Goal: Task Accomplishment & Management: Manage account settings

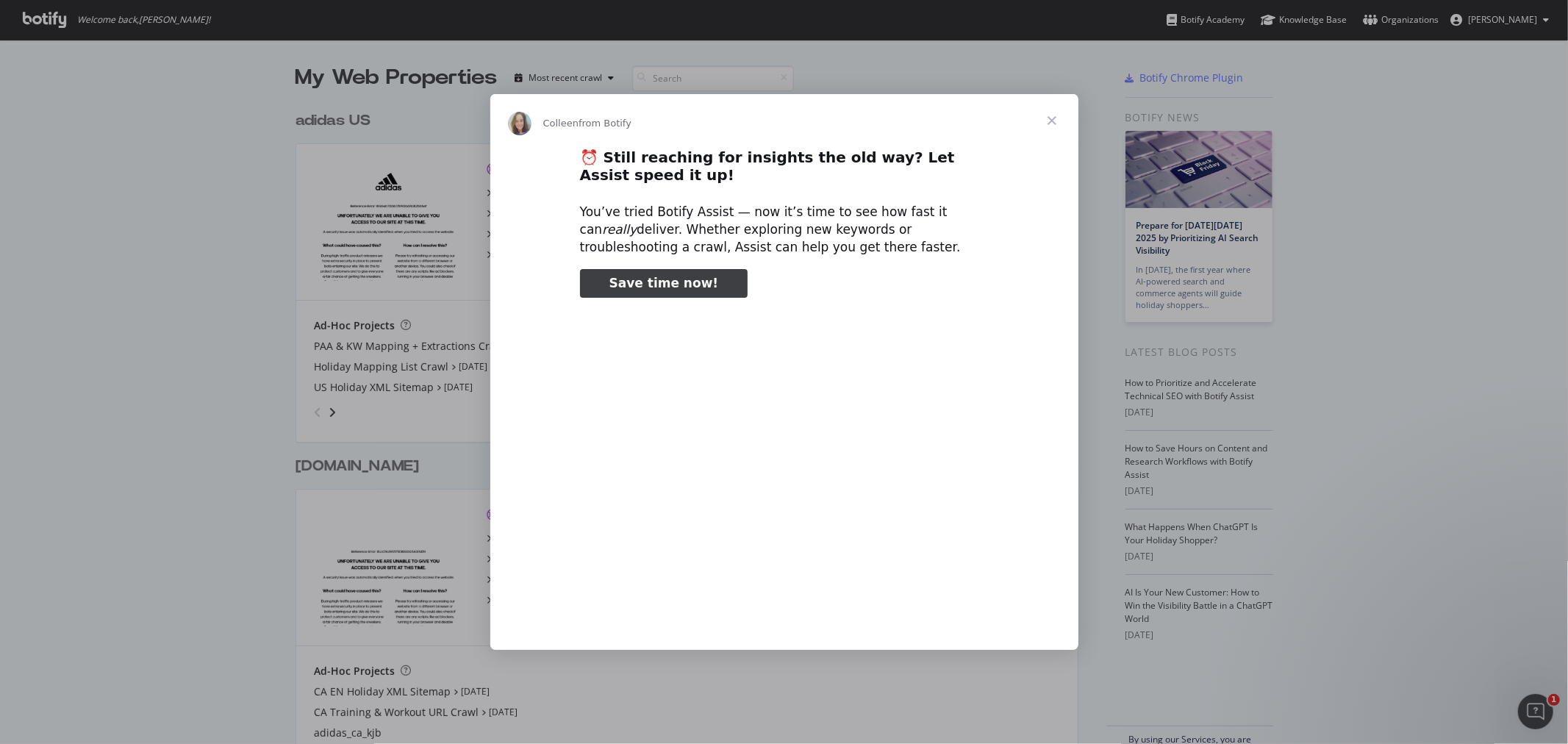
scroll to position [732, 1544]
click at [1049, 121] on span "Close" at bounding box center [1051, 120] width 53 height 53
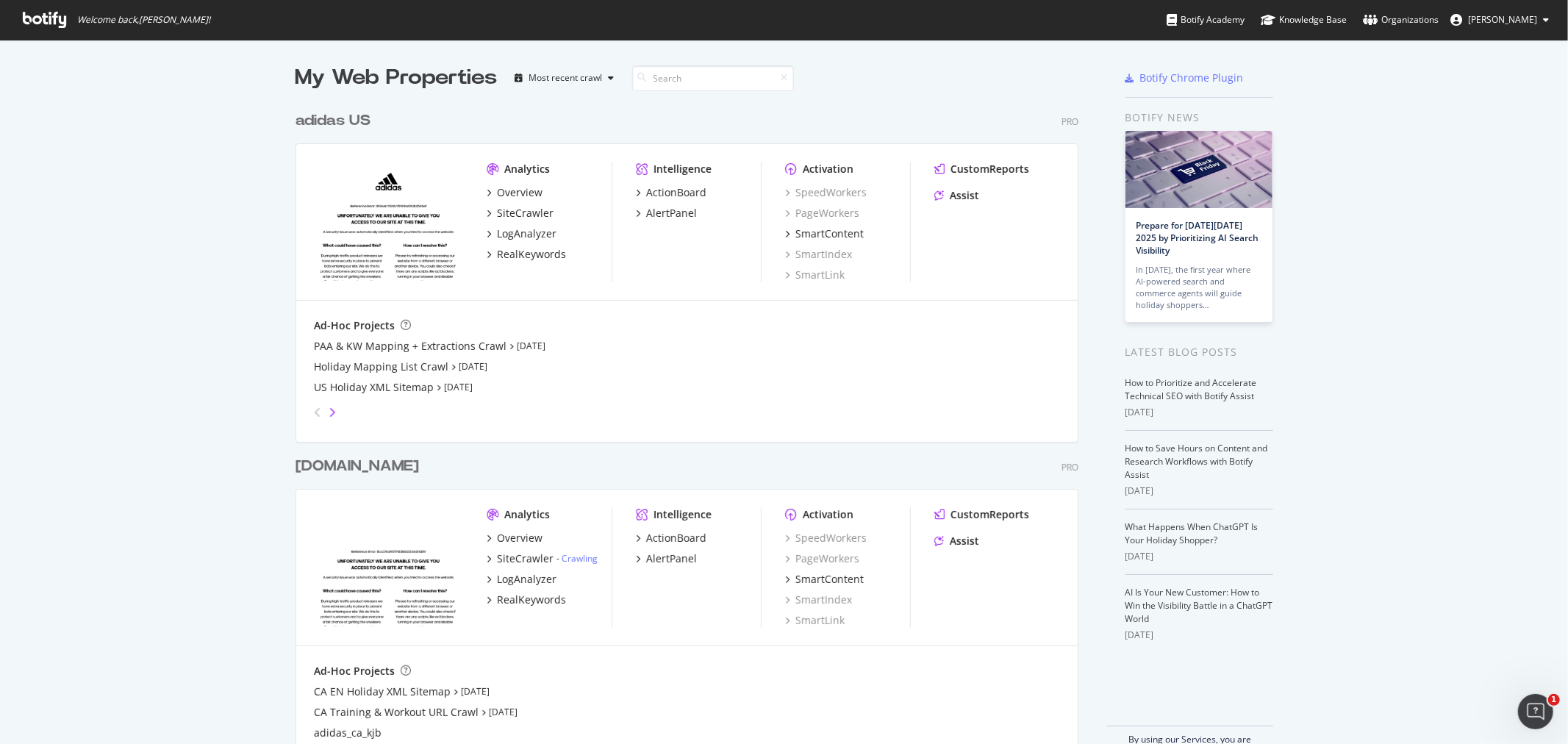
click at [328, 414] on icon "angle-right" at bounding box center [332, 412] width 8 height 12
click at [953, 166] on div "CustomReports" at bounding box center [990, 168] width 79 height 14
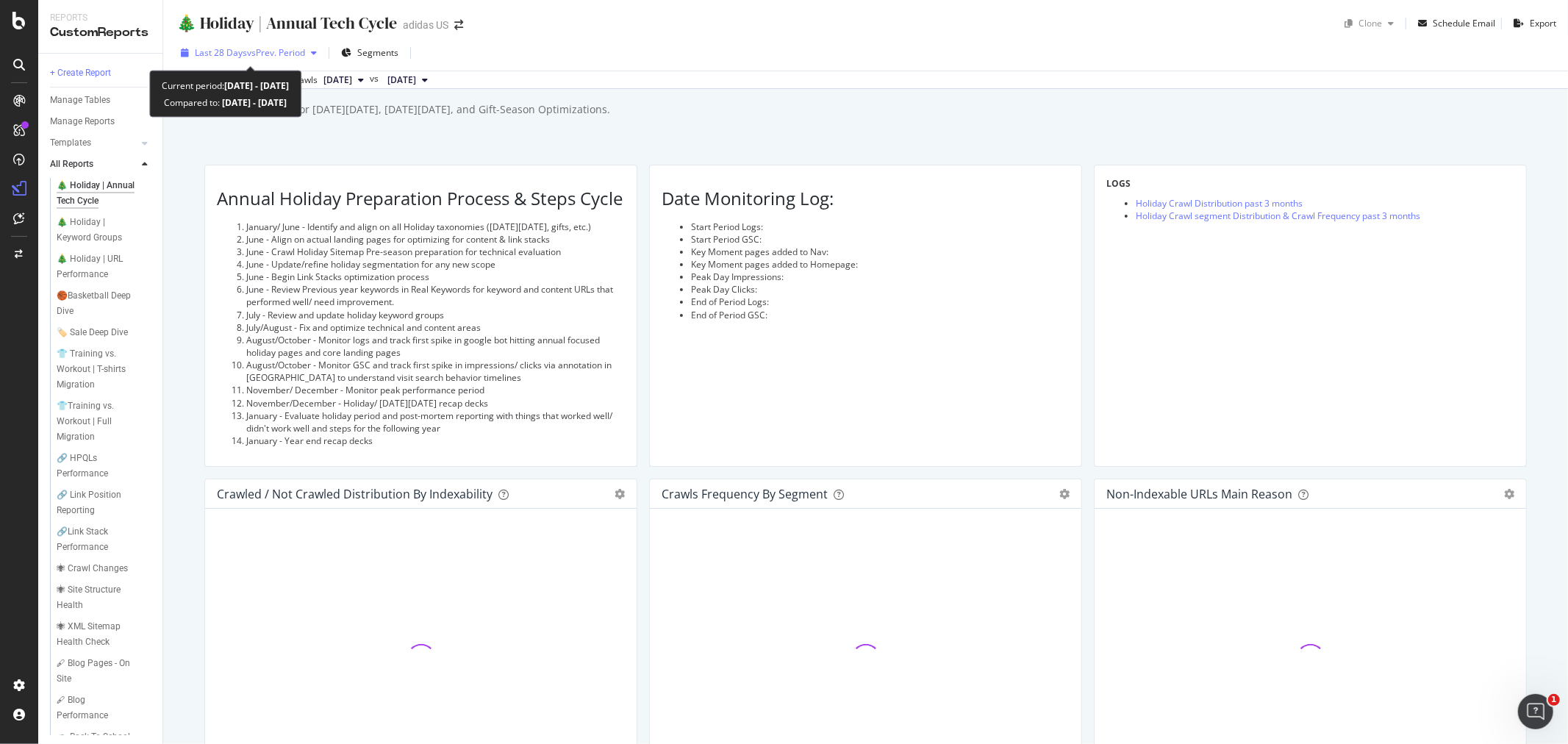
click at [280, 50] on span "vs Prev. Period" at bounding box center [276, 52] width 58 height 12
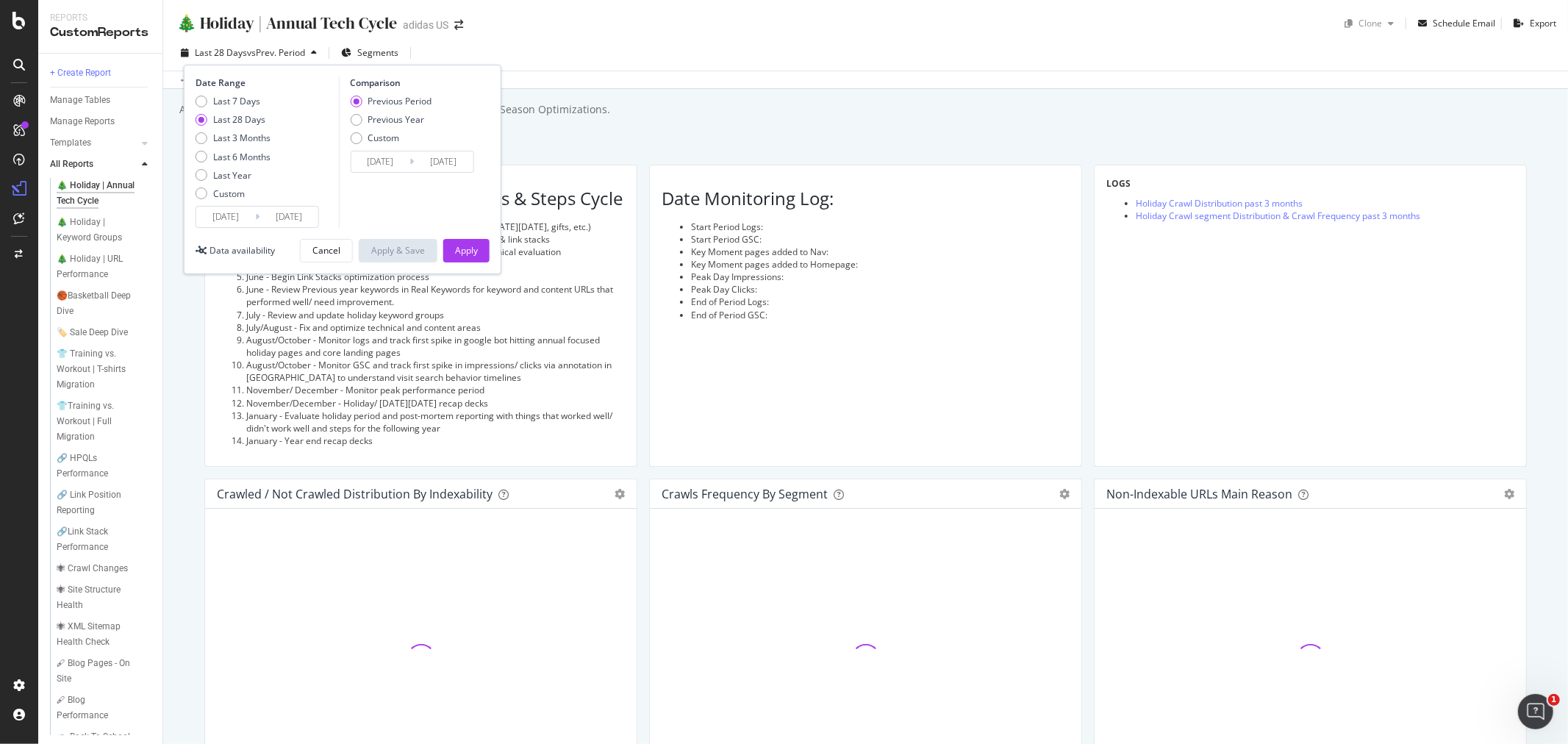
click at [213, 216] on input "2025/08/28" at bounding box center [225, 216] width 59 height 20
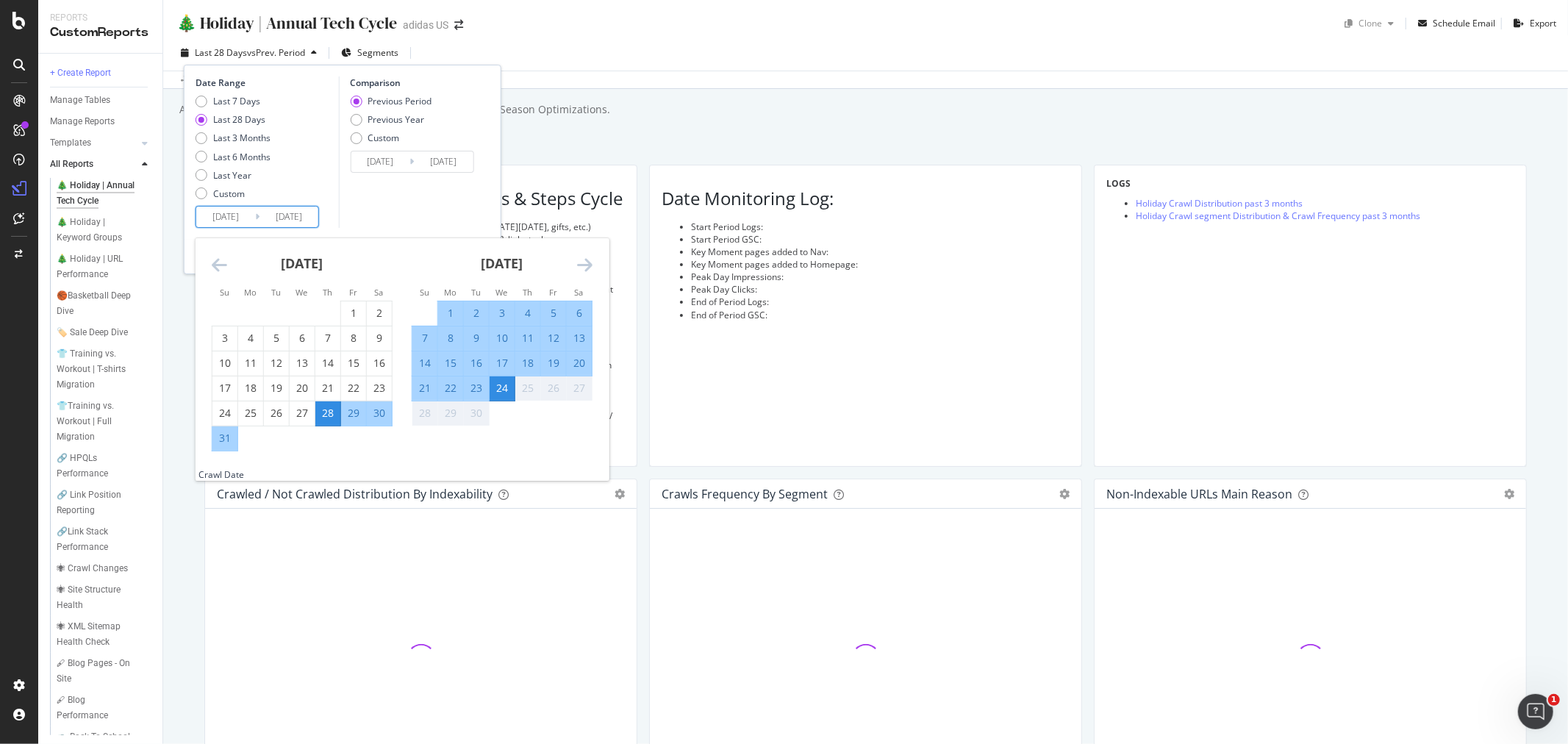
click at [217, 261] on icon "Move backward to switch to the previous month." at bounding box center [220, 264] width 15 height 17
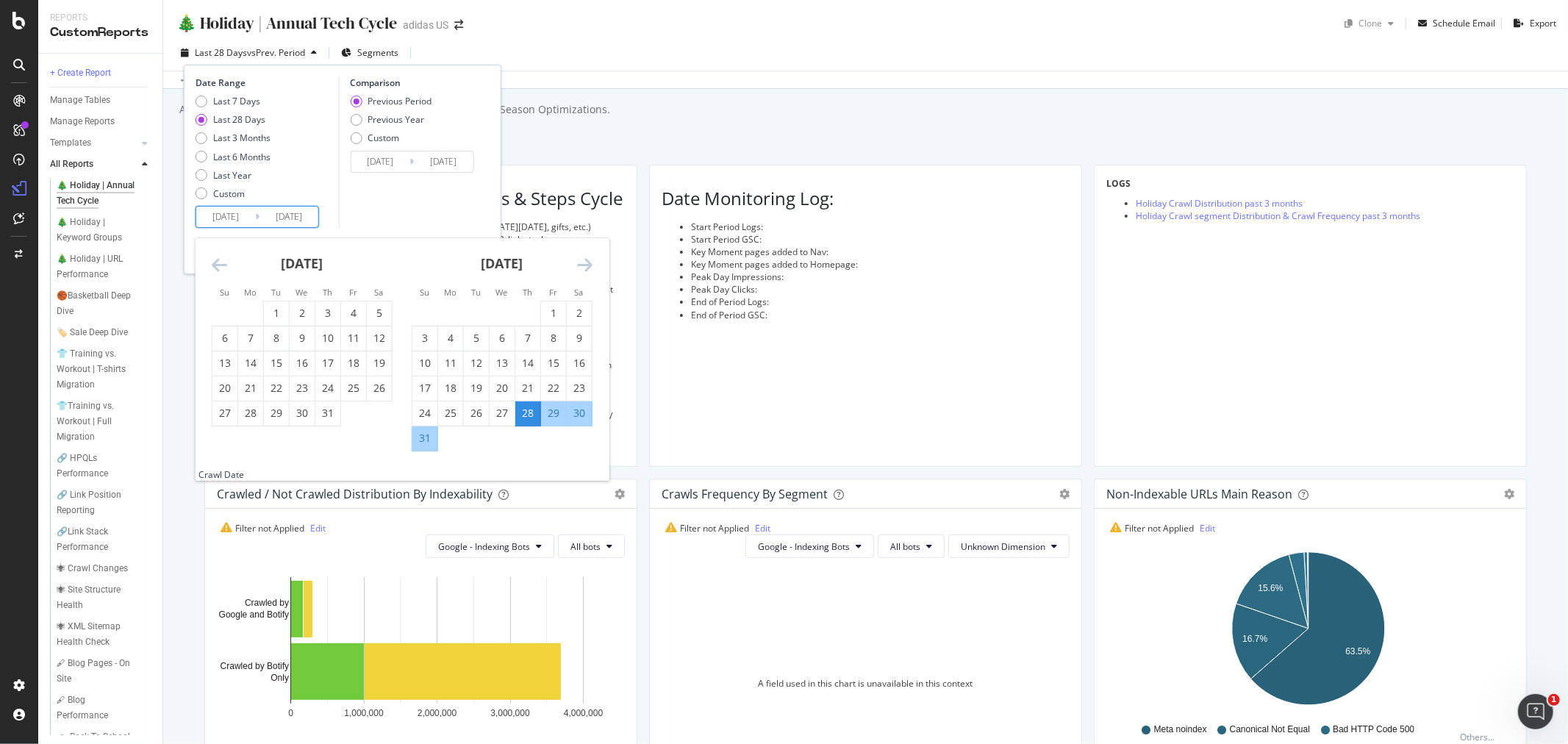
click at [217, 263] on icon "Move backward to switch to the previous month." at bounding box center [220, 264] width 15 height 17
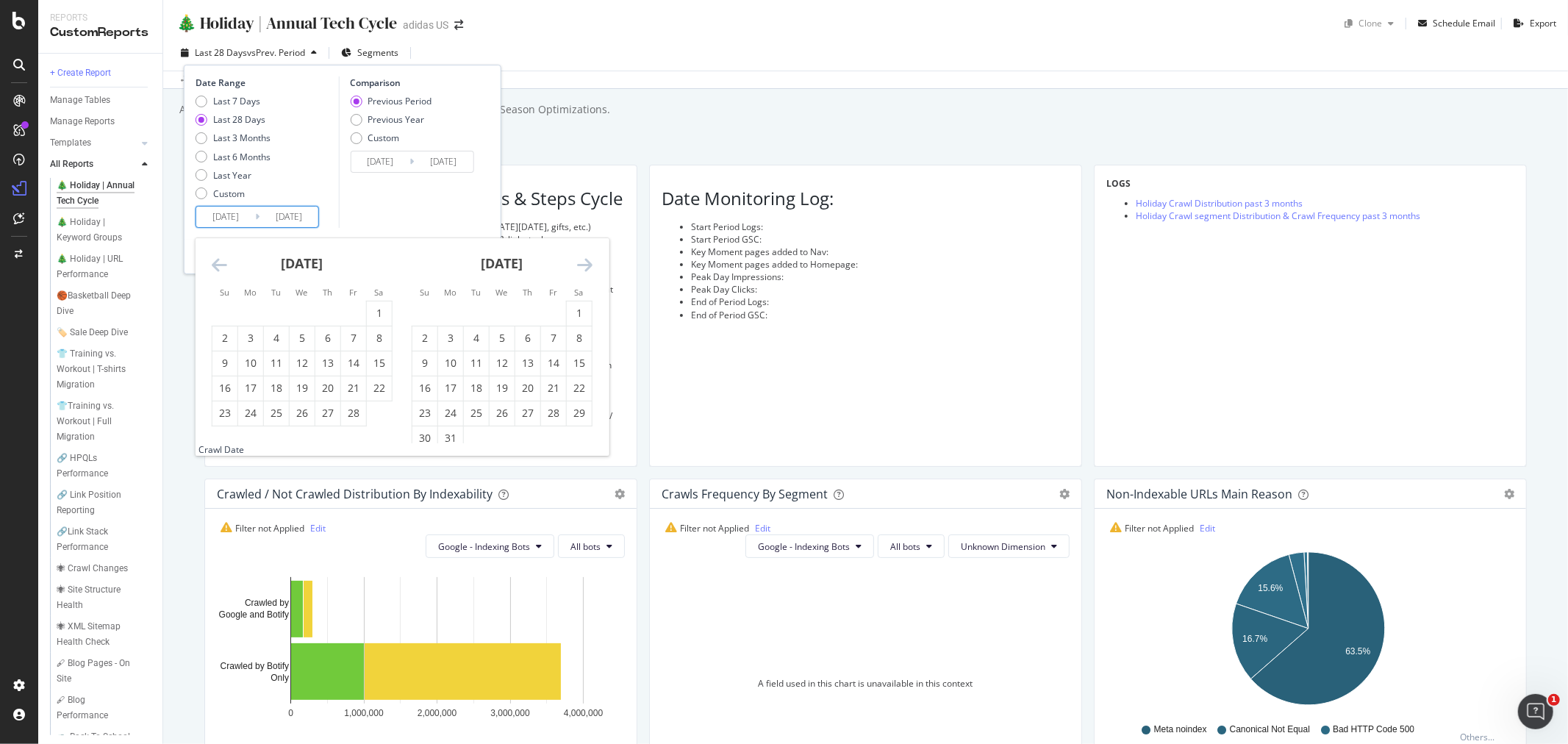
click at [217, 263] on icon "Move backward to switch to the previous month." at bounding box center [220, 264] width 15 height 17
click at [295, 319] on div "1" at bounding box center [302, 313] width 25 height 14
type input "[DATE]"
type input "2024/04/08"
type input "[DATE]"
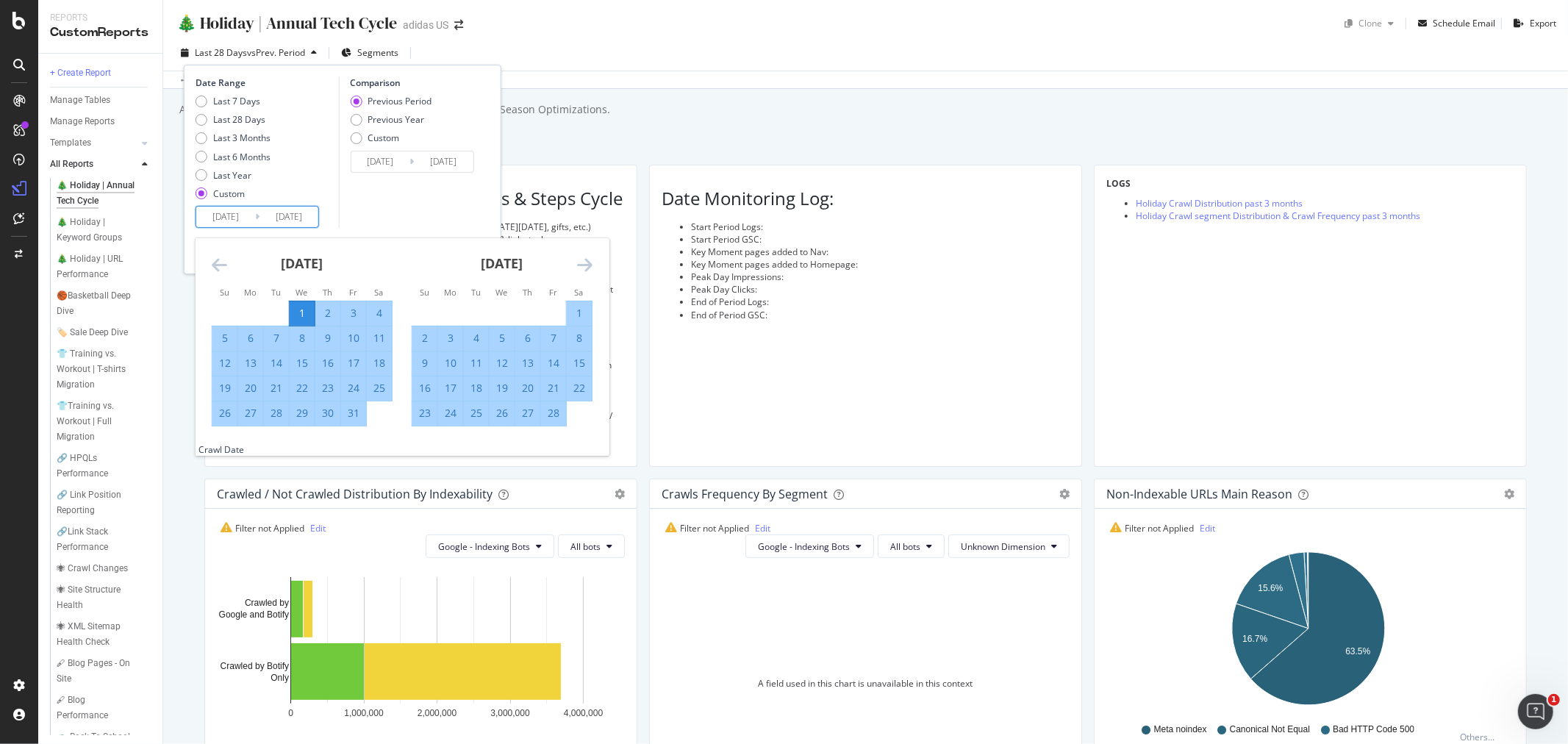
click at [290, 225] on input "2025/09/24" at bounding box center [288, 216] width 59 height 20
click at [309, 215] on input "2025/09/24" at bounding box center [288, 216] width 59 height 20
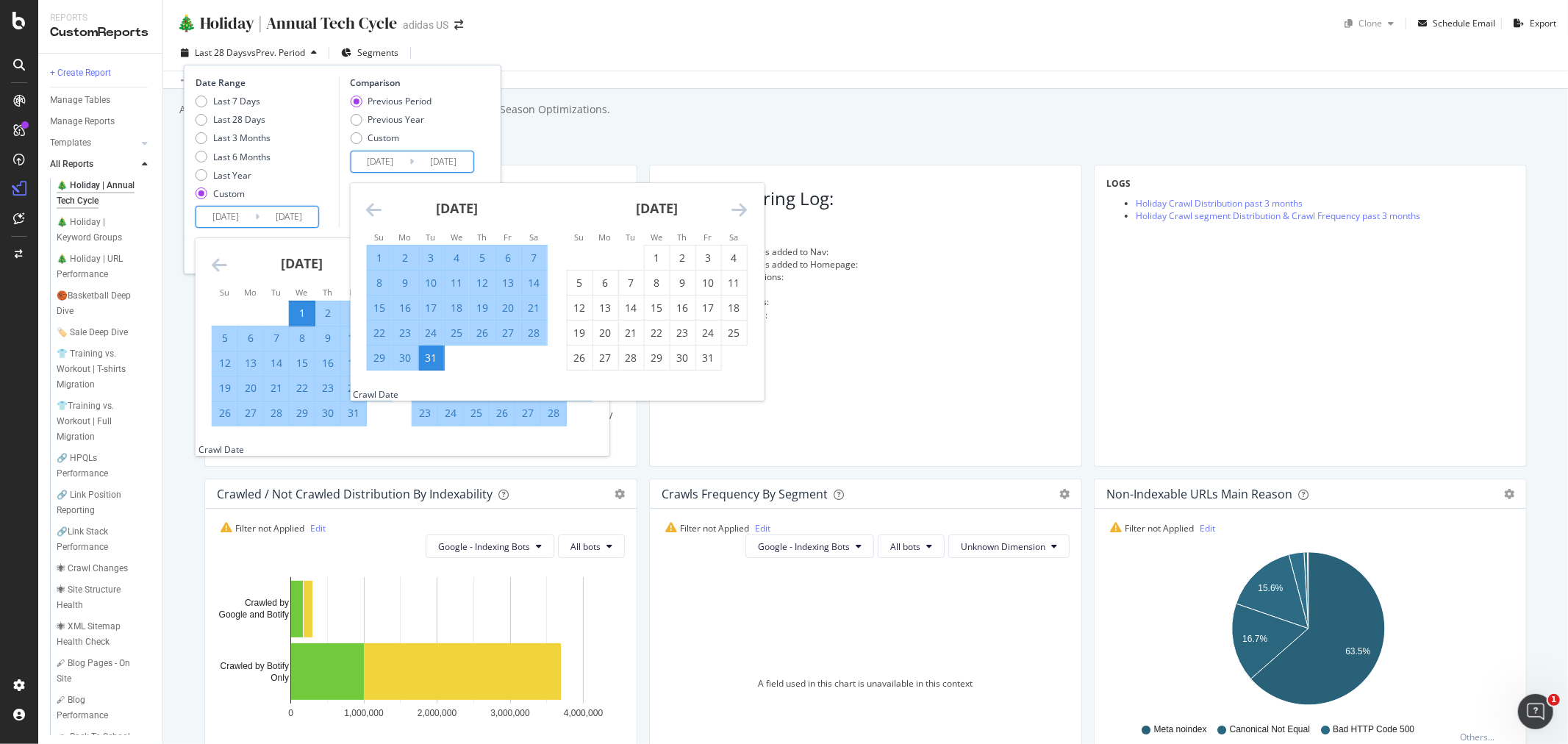
click at [386, 160] on input "2024/04/08" at bounding box center [379, 161] width 59 height 20
type input "2025/09/24"
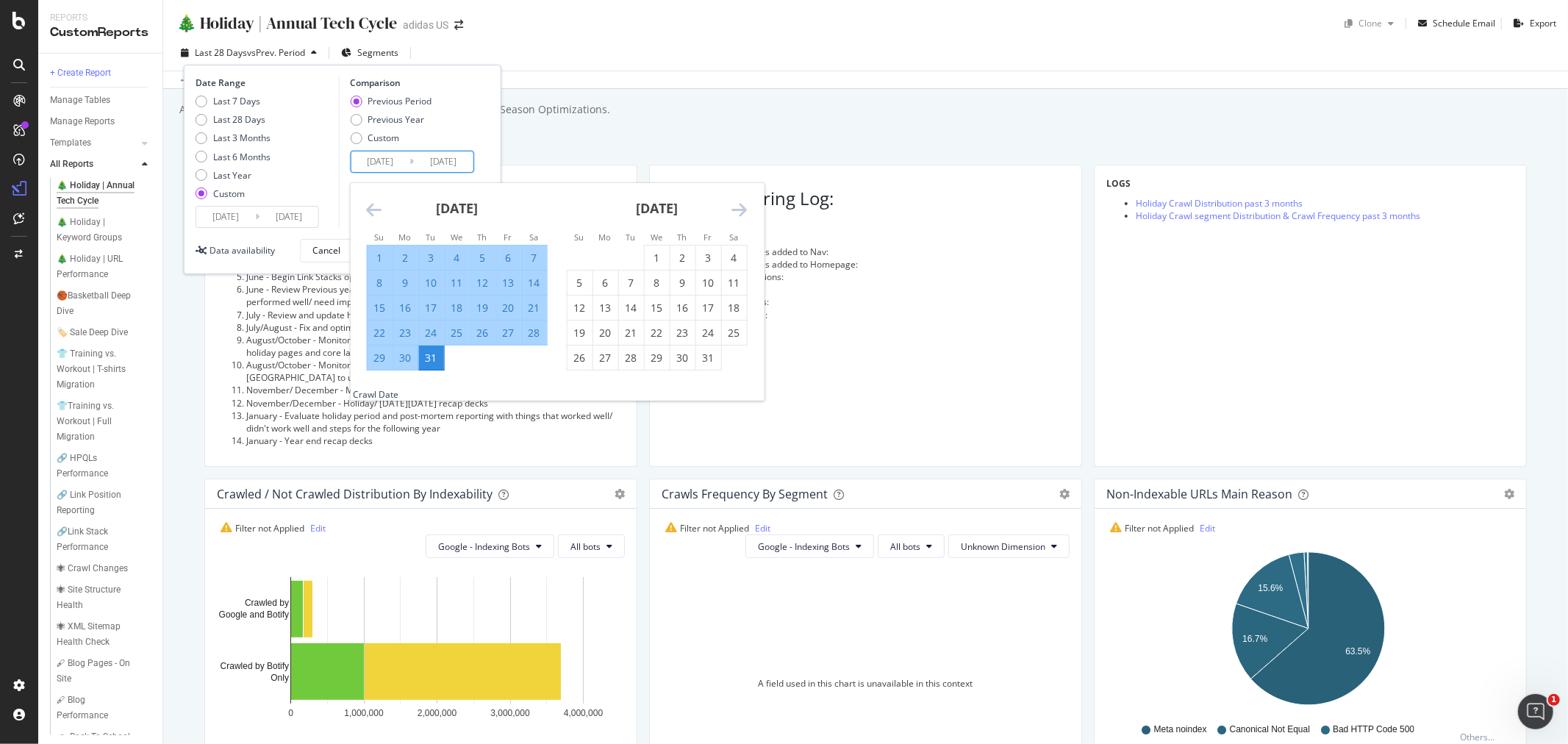
click at [331, 217] on div "Date Range Last 7 Days Last 28 Days Last 3 Months Last 6 Months Last Year Custo…" at bounding box center [266, 153] width 140 height 152
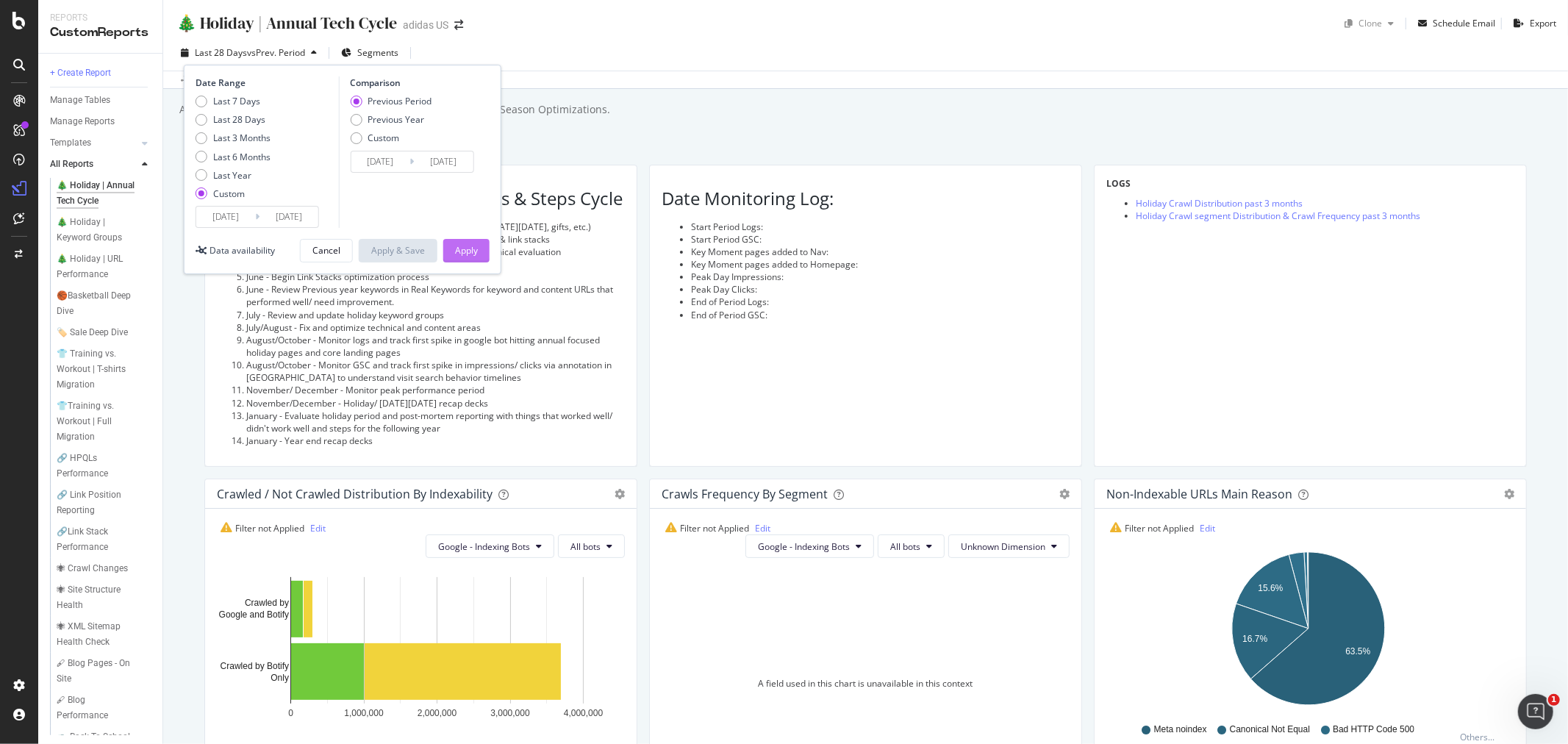
click at [457, 246] on div "Apply" at bounding box center [467, 250] width 23 height 12
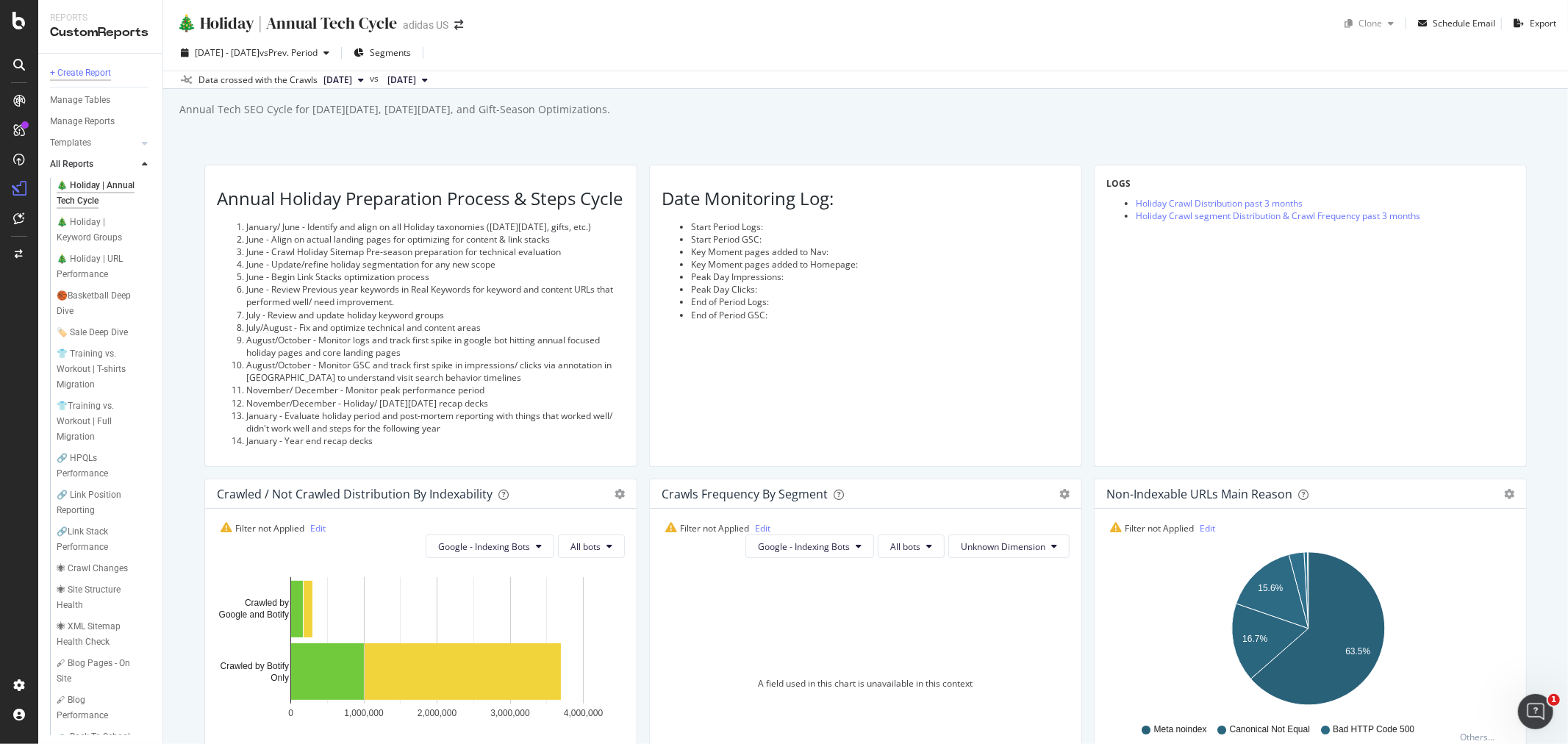
click at [88, 76] on div "+ Create Report" at bounding box center [81, 73] width 61 height 15
click at [93, 70] on div "+ Create Report" at bounding box center [81, 73] width 61 height 15
click at [97, 76] on div "+ Create Report" at bounding box center [81, 73] width 61 height 15
click at [98, 72] on div "+ Create Report" at bounding box center [81, 73] width 61 height 15
click at [363, 99] on div "Annual Tech SEO Cycle for Black Friday, Cyber Monday, and Gift-Season Optimizat…" at bounding box center [873, 109] width 1390 height 22
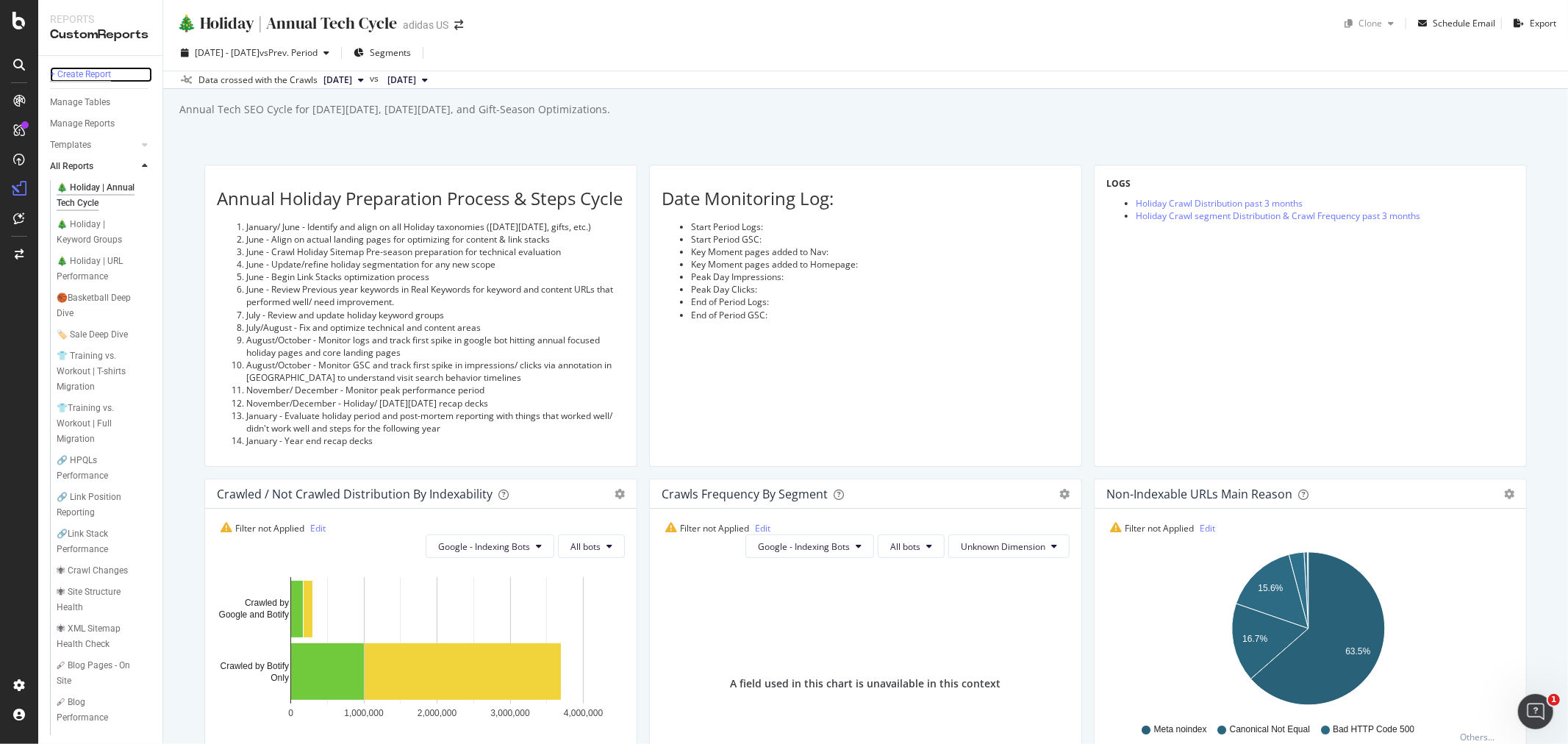
click at [101, 75] on div "+ Create Report" at bounding box center [81, 75] width 61 height 15
click at [55, 74] on div "+ Create Report" at bounding box center [81, 75] width 61 height 15
click at [84, 74] on div "+ Create Report" at bounding box center [81, 75] width 61 height 15
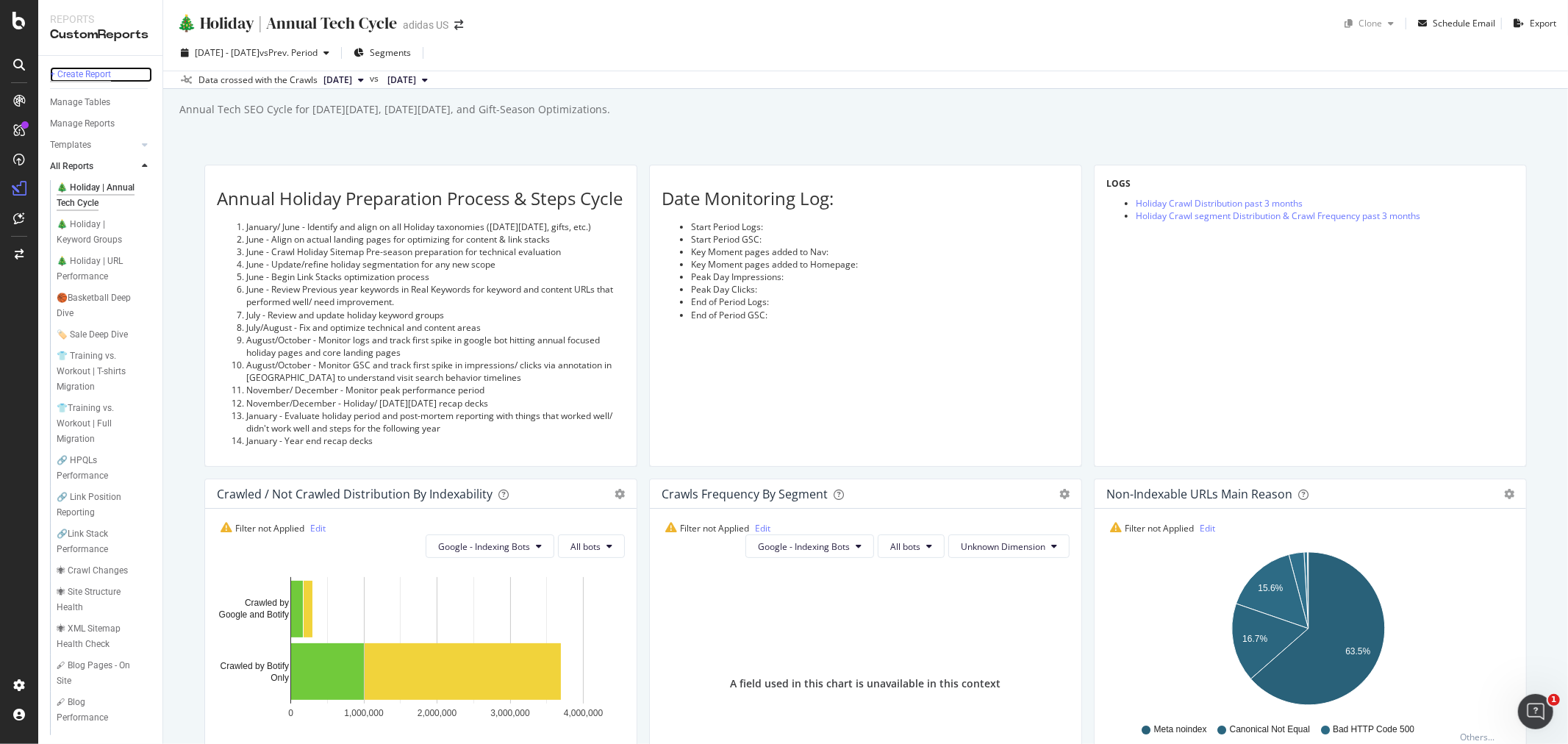
click at [84, 74] on div "+ Create Report" at bounding box center [81, 75] width 61 height 15
click at [428, 147] on div "🎄 Holiday | Annual Tech Cycle 🎄 Holiday | Annual Tech Cycle adidas US Clone Sch…" at bounding box center [865, 372] width 1405 height 744
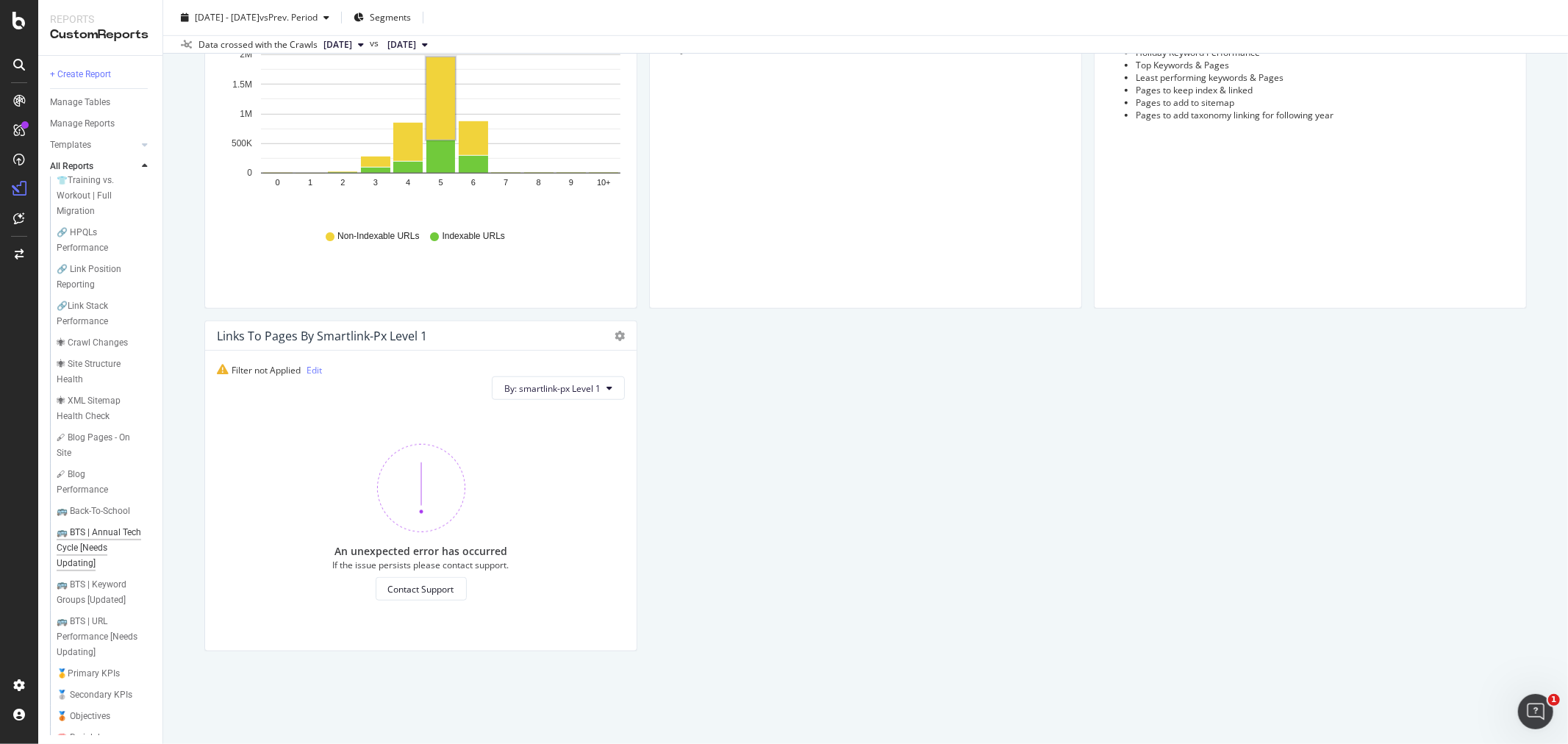
scroll to position [554, 0]
click at [86, 719] on div "🩺 PLP Dashboard" at bounding box center [94, 725] width 76 height 15
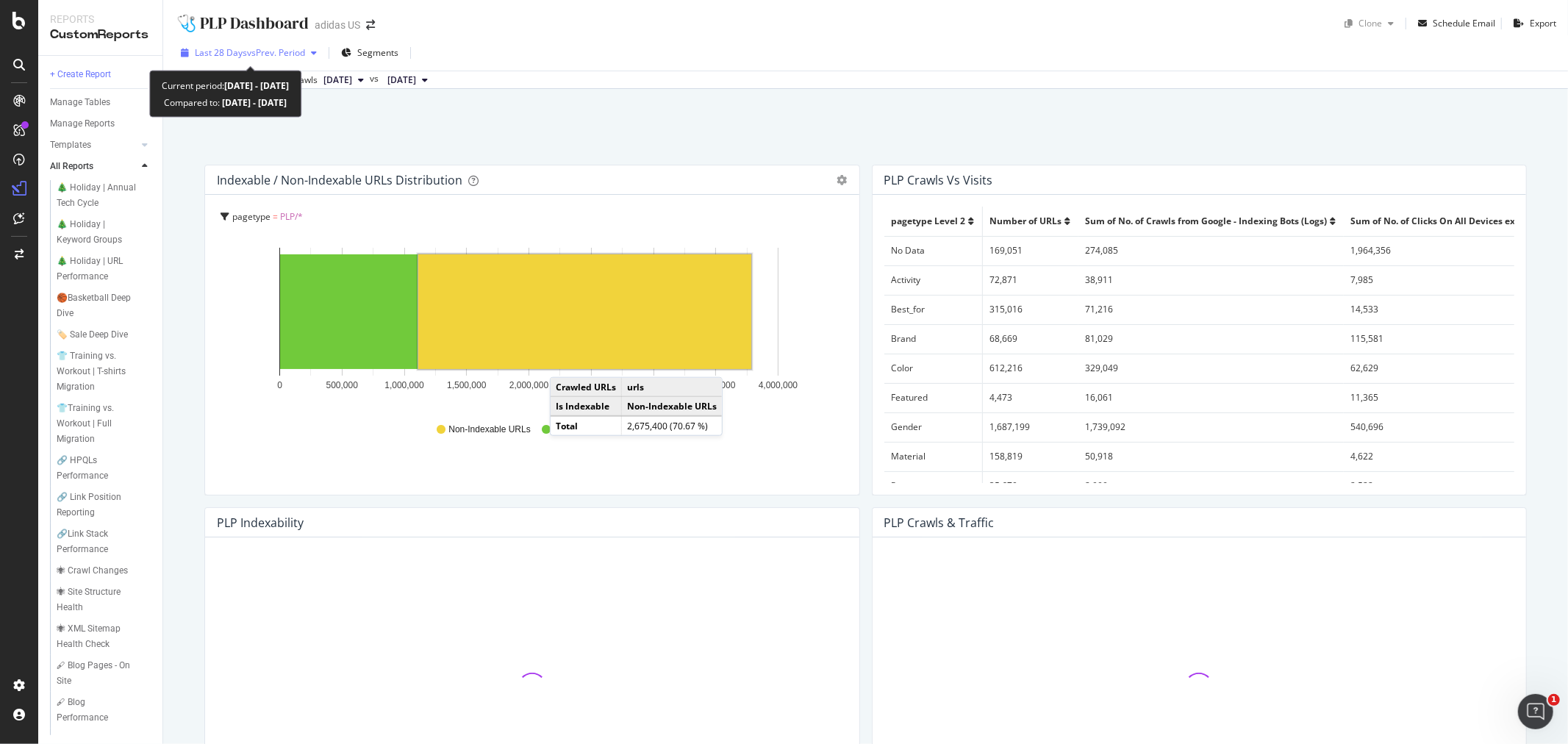
click at [298, 54] on span "vs Prev. Period" at bounding box center [276, 52] width 58 height 12
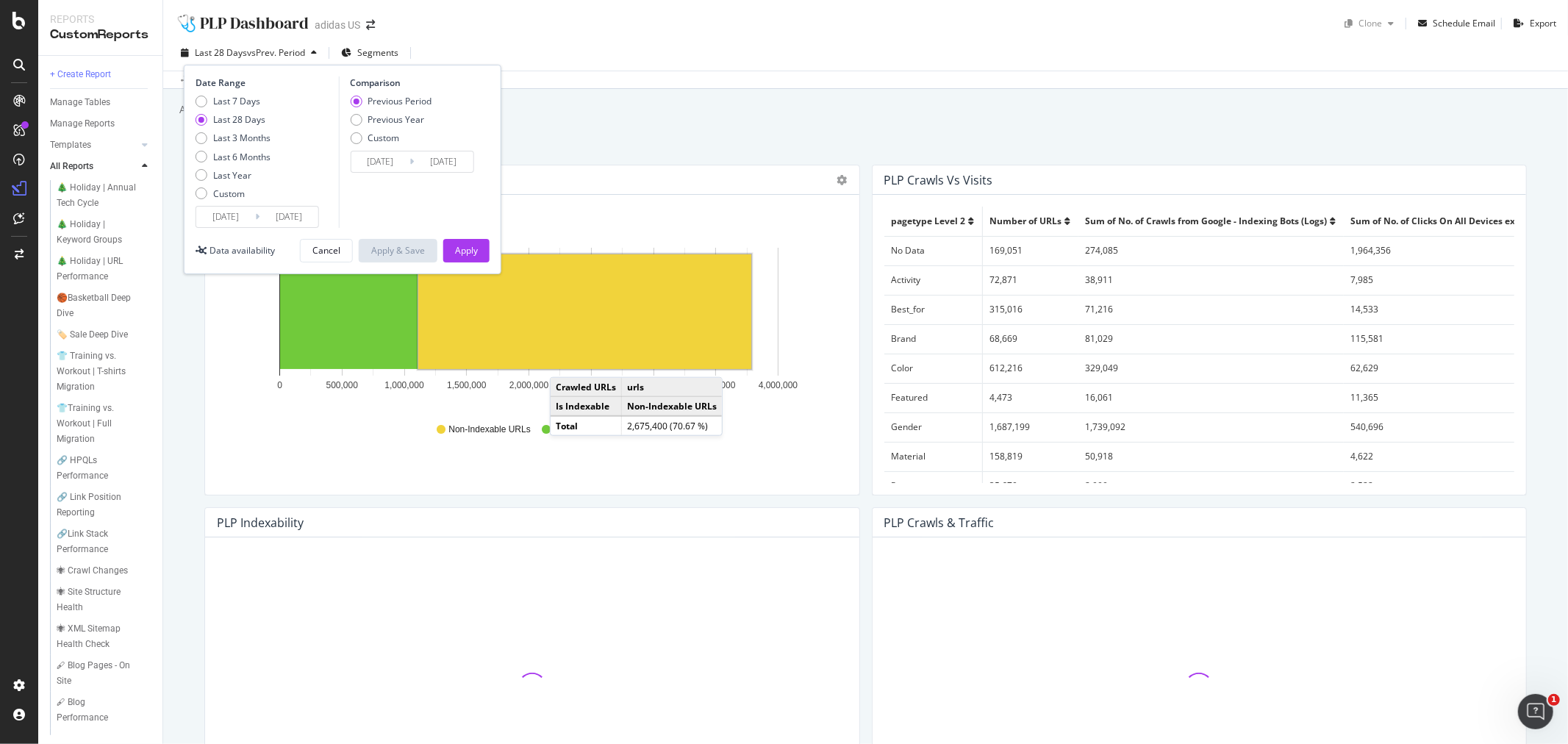
click at [222, 218] on input "[DATE]" at bounding box center [225, 216] width 59 height 20
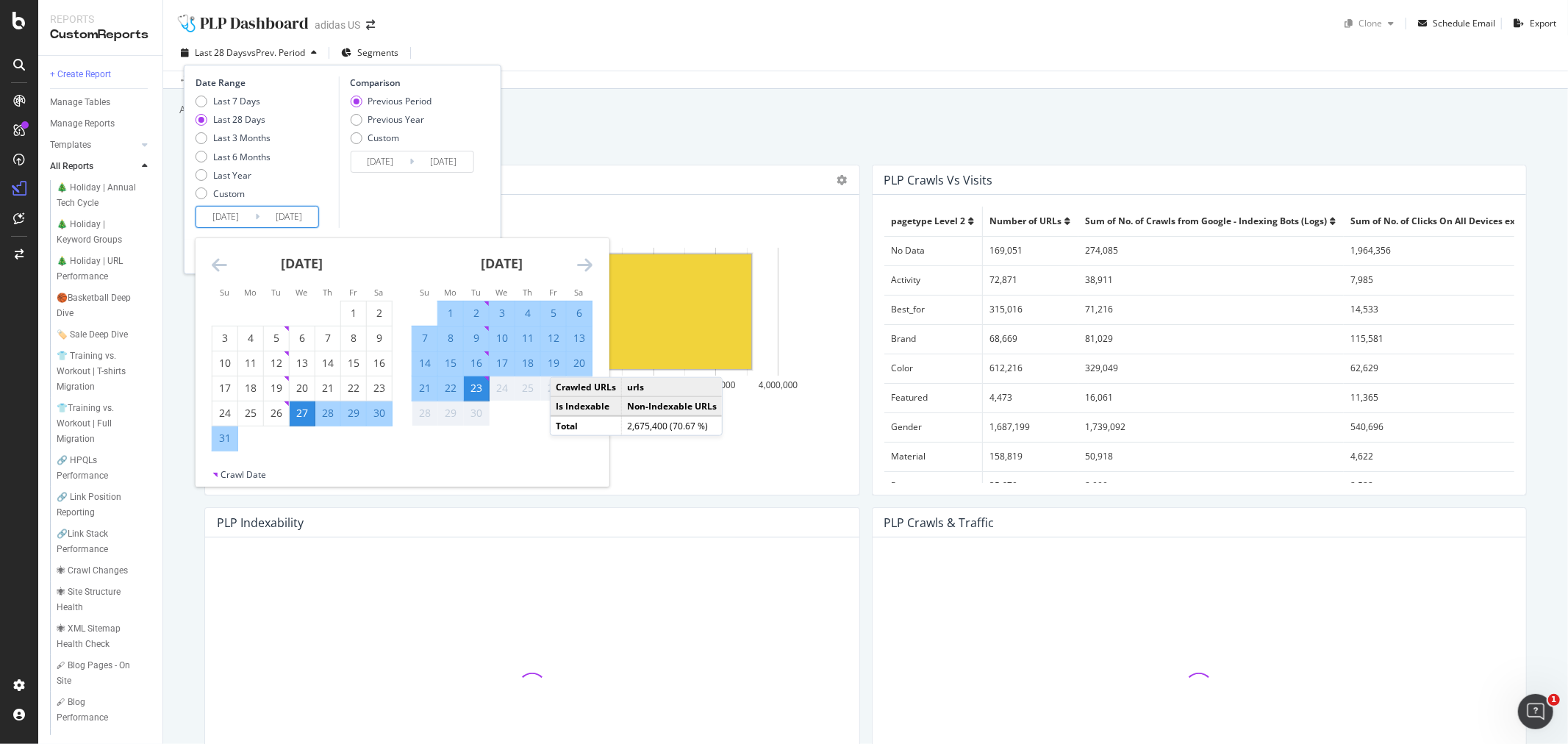
click at [214, 262] on icon "Move backward to switch to the previous month." at bounding box center [220, 264] width 15 height 17
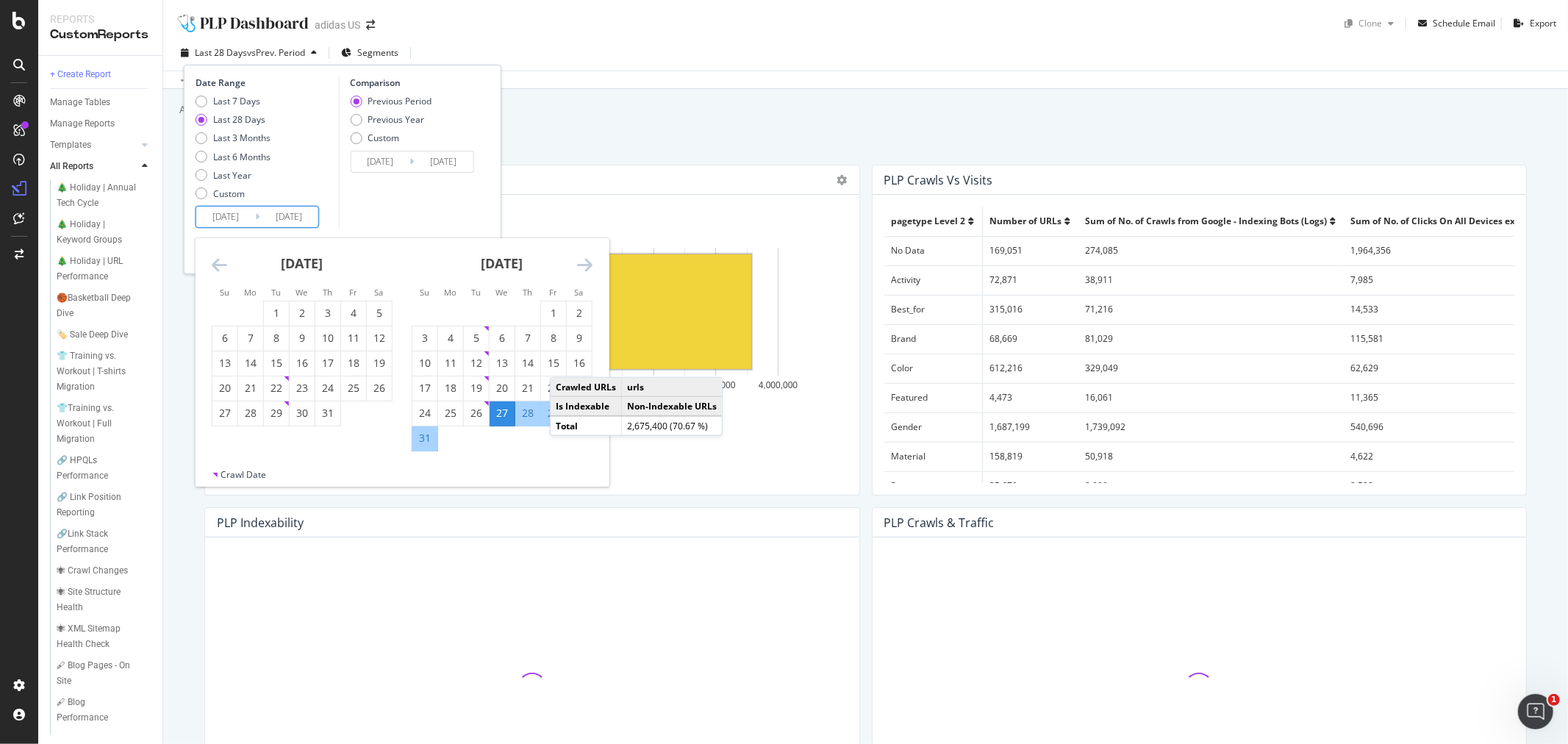
click at [214, 262] on icon "Move backward to switch to the previous month." at bounding box center [220, 264] width 15 height 17
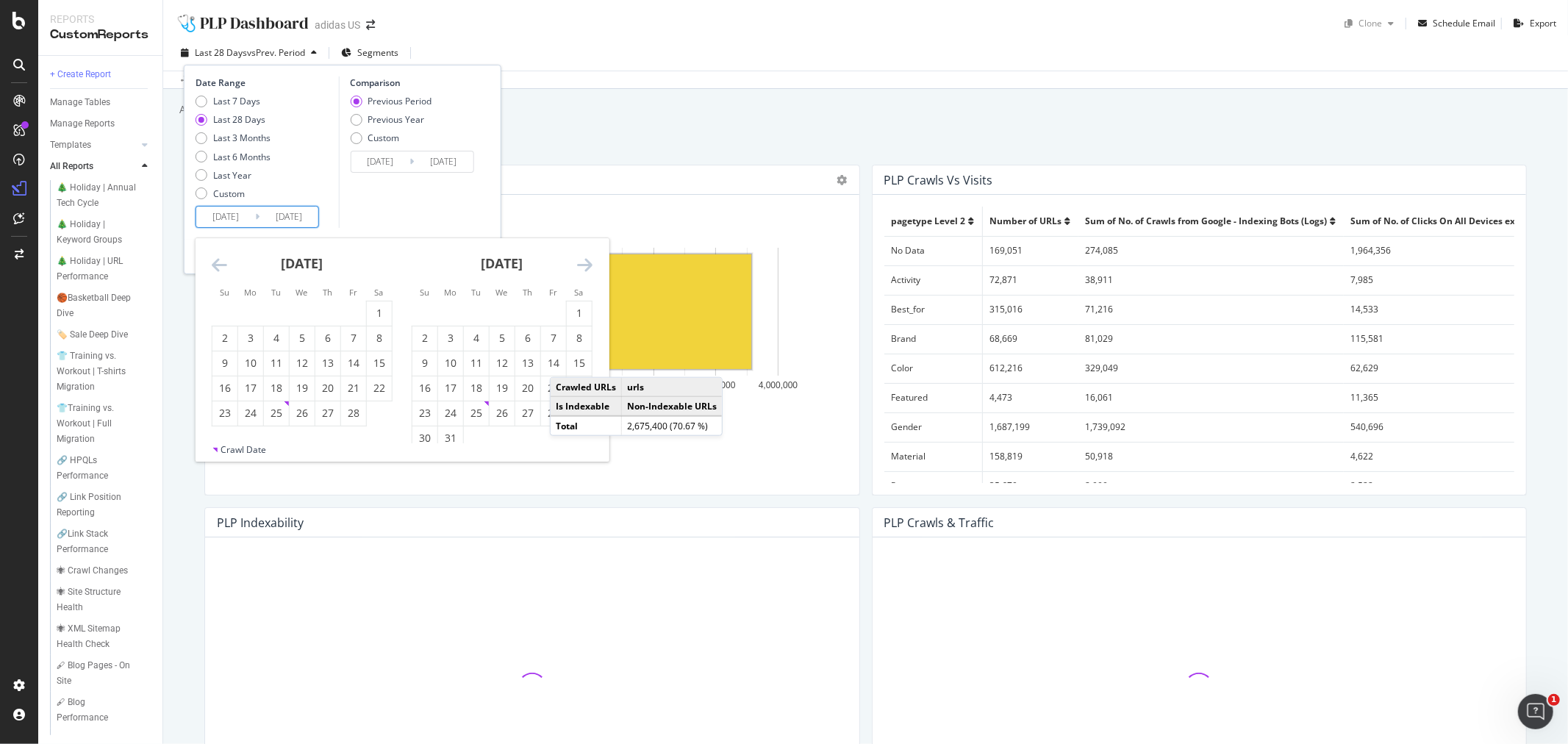
click at [215, 266] on icon "Move backward to switch to the previous month." at bounding box center [220, 264] width 15 height 17
click at [290, 307] on div "1" at bounding box center [302, 313] width 25 height 14
type input "[DATE]"
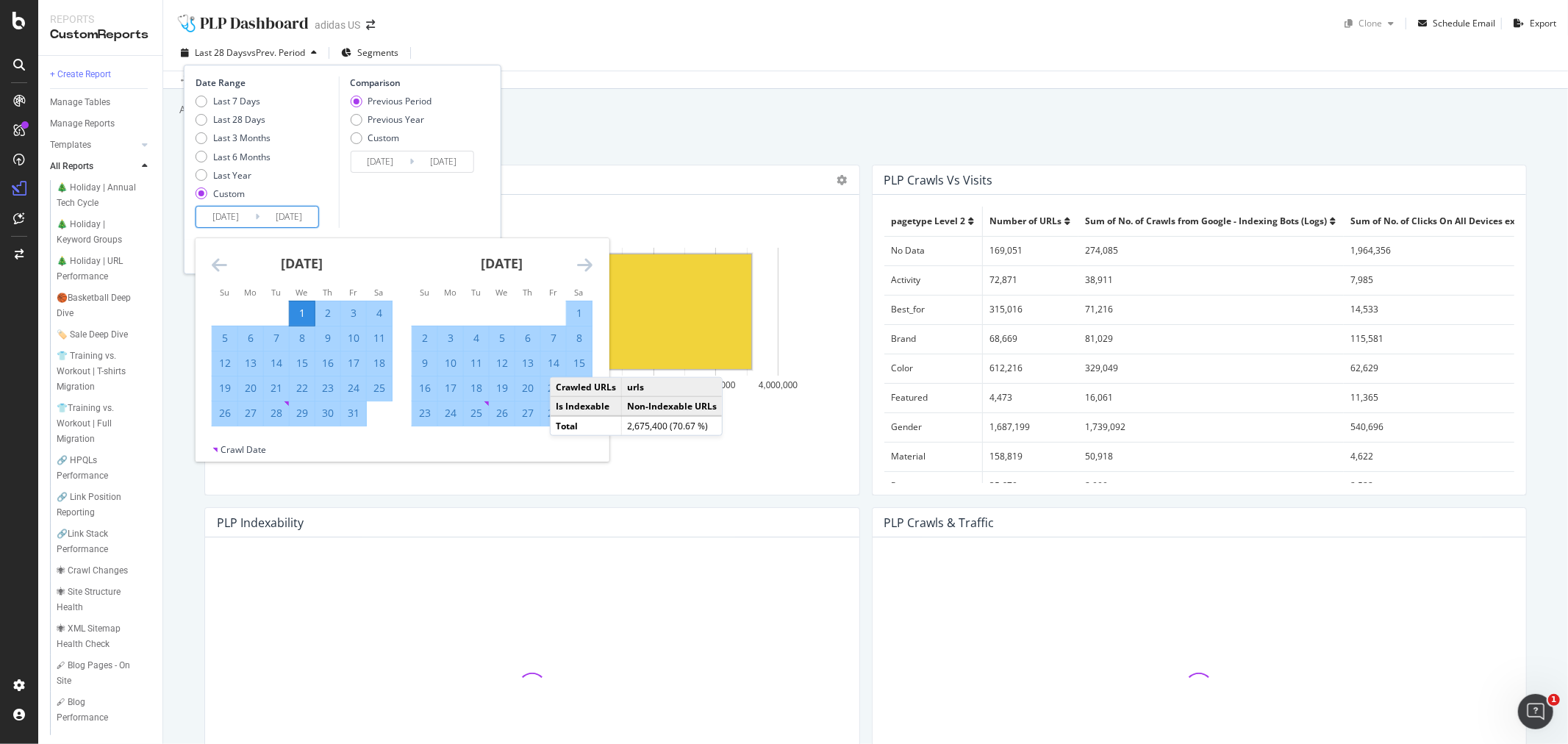
click at [284, 223] on input "[DATE]" at bounding box center [288, 216] width 59 height 20
click at [377, 178] on div "Comparison Previous Period Previous Year Custom [DATE] Navigate forward to inte…" at bounding box center [408, 153] width 140 height 152
type input "[DATE]"
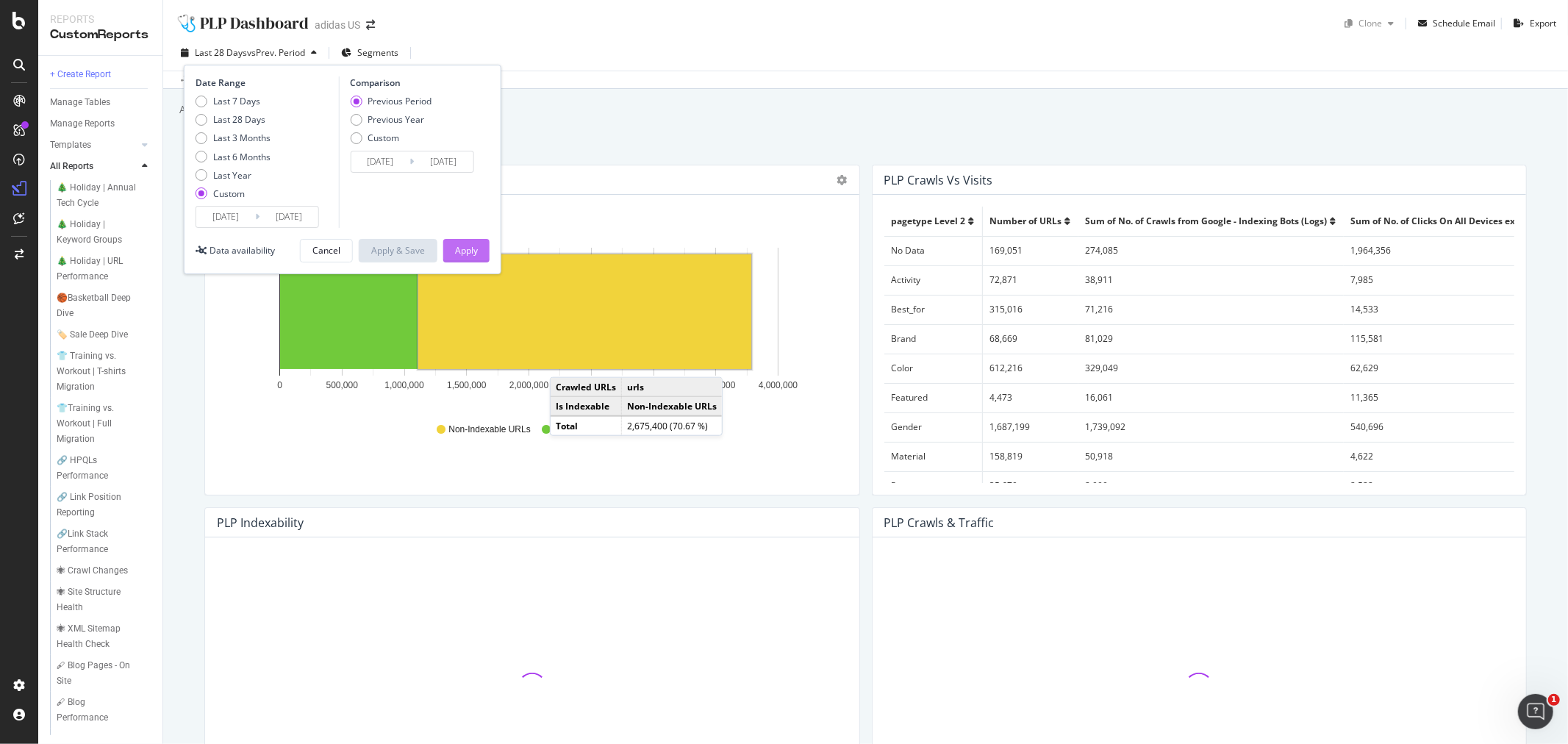
click at [452, 248] on button "Apply" at bounding box center [467, 251] width 46 height 24
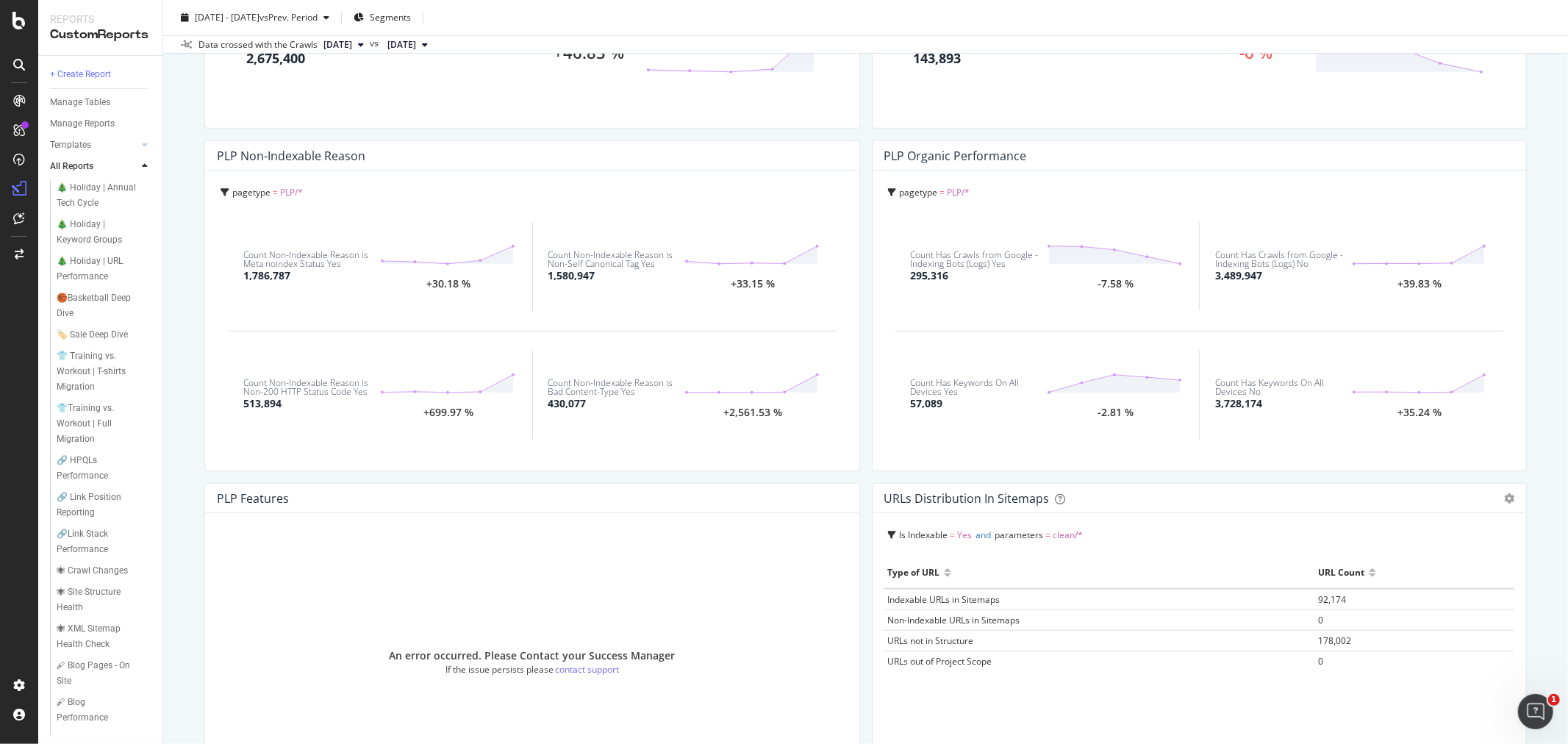
scroll to position [871, 0]
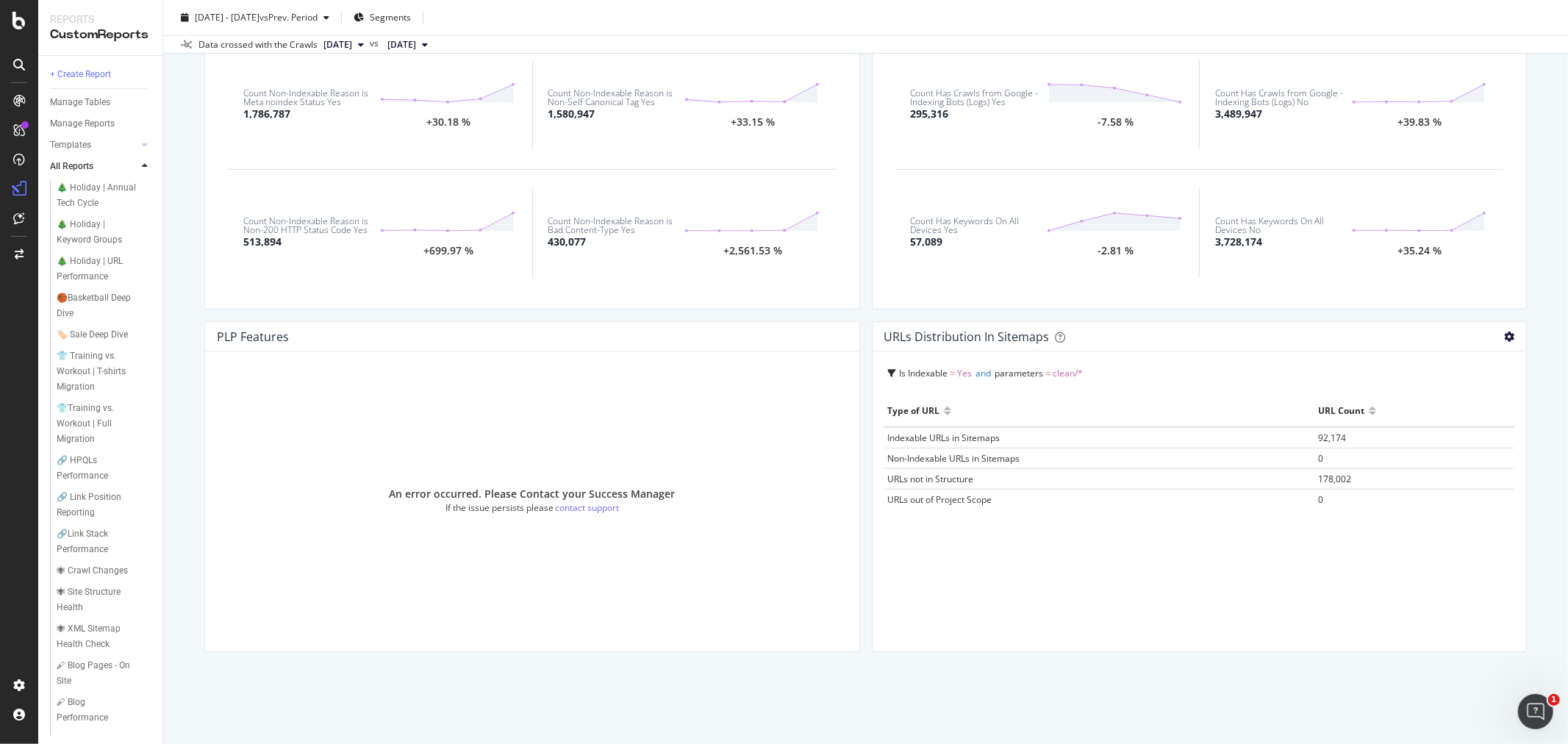
click at [1505, 331] on icon "gear" at bounding box center [1509, 336] width 11 height 11
click at [1211, 673] on div "🩺 PLP Dashboard 🩺 PLP Dashboard adidas US Clone Schedule Email Export [DATE] - …" at bounding box center [865, 372] width 1405 height 744
click at [887, 336] on div "URLs Distribution in Sitemaps" at bounding box center [967, 336] width 165 height 14
click at [999, 413] on div "Type of URL" at bounding box center [1099, 411] width 423 height 24
click at [1012, 508] on td "URLs out of Project Scope" at bounding box center [1099, 499] width 431 height 20
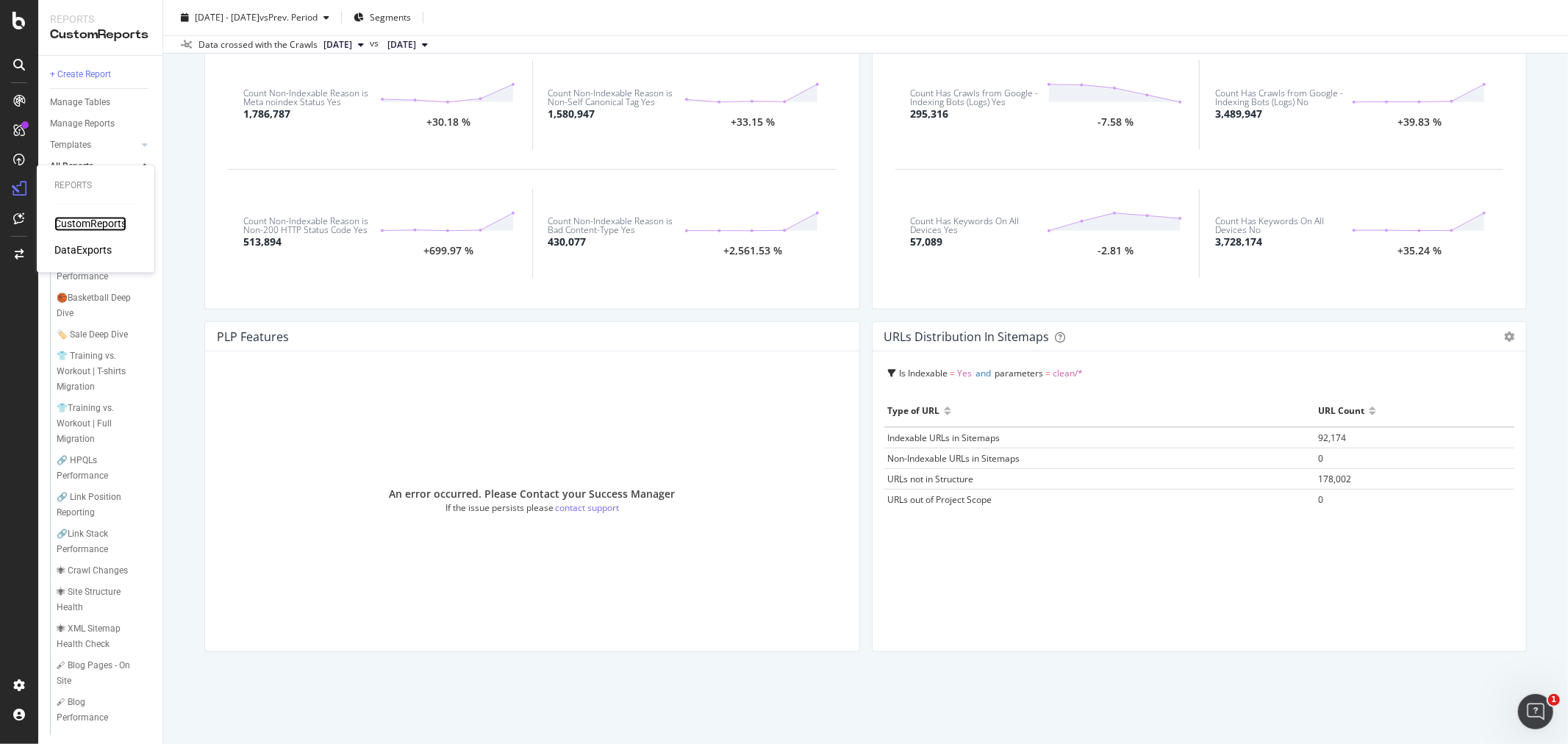
click at [118, 222] on div "CustomReports" at bounding box center [90, 224] width 72 height 14
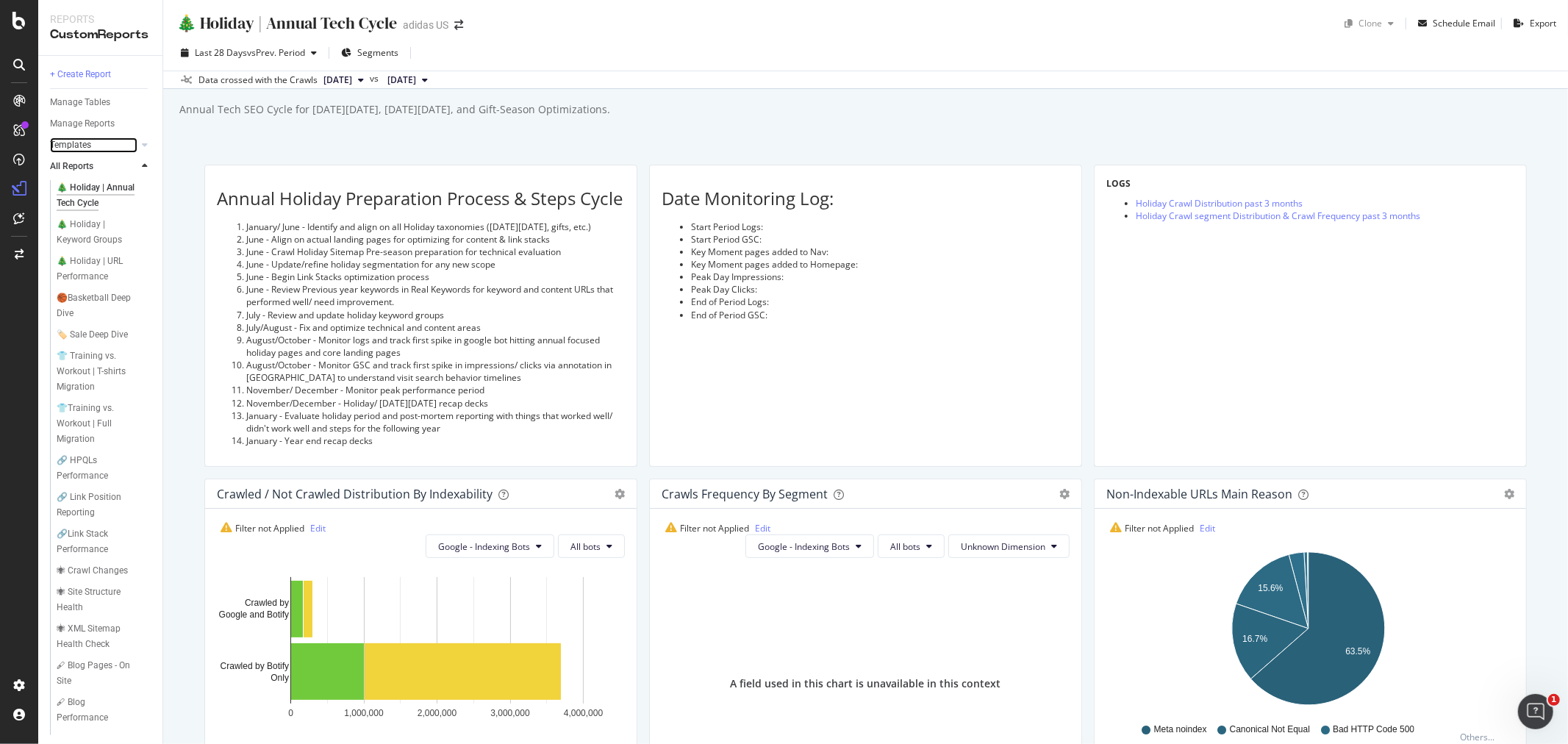
click at [92, 143] on link "Templates" at bounding box center [93, 145] width 87 height 15
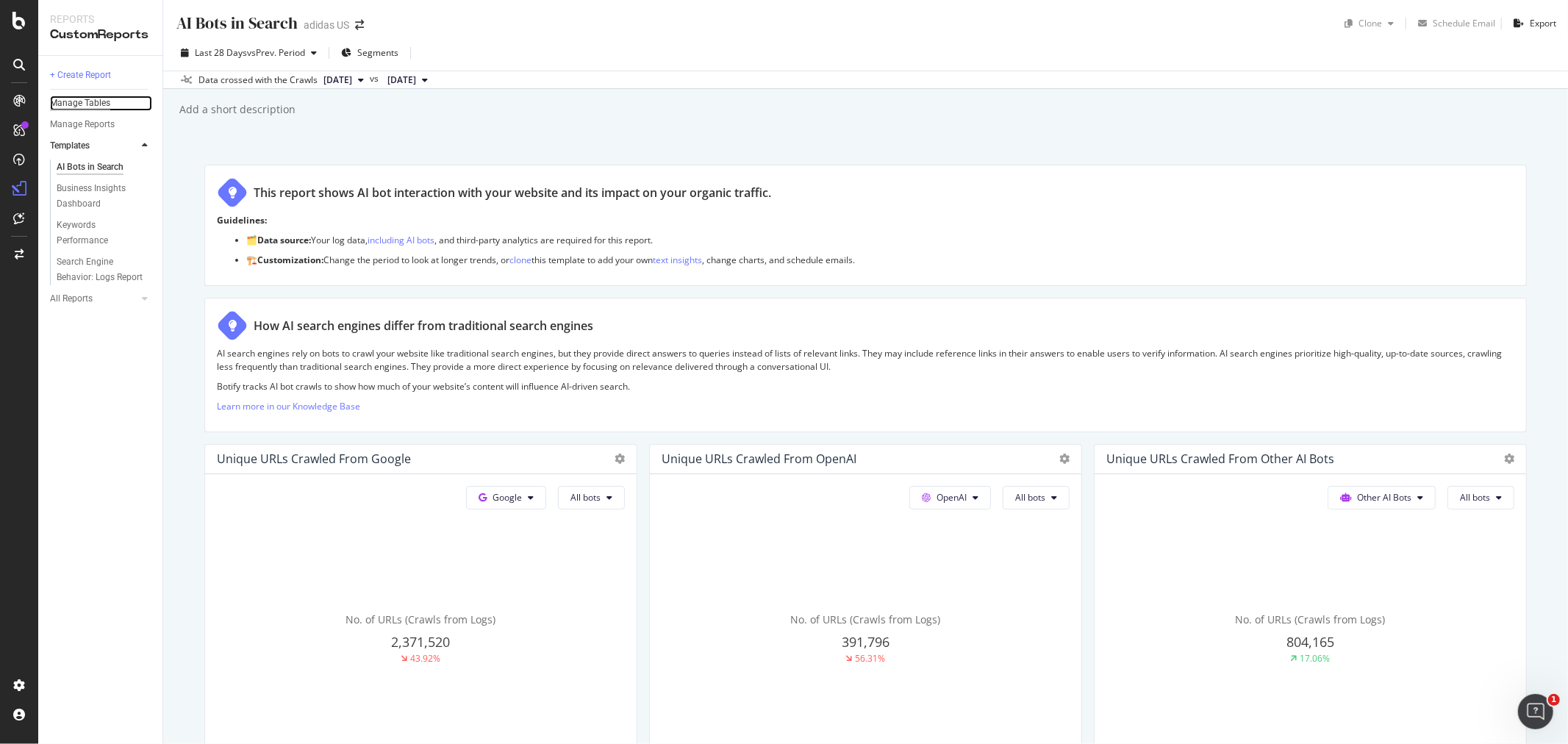
click at [105, 106] on div "Manage Tables" at bounding box center [80, 104] width 60 height 15
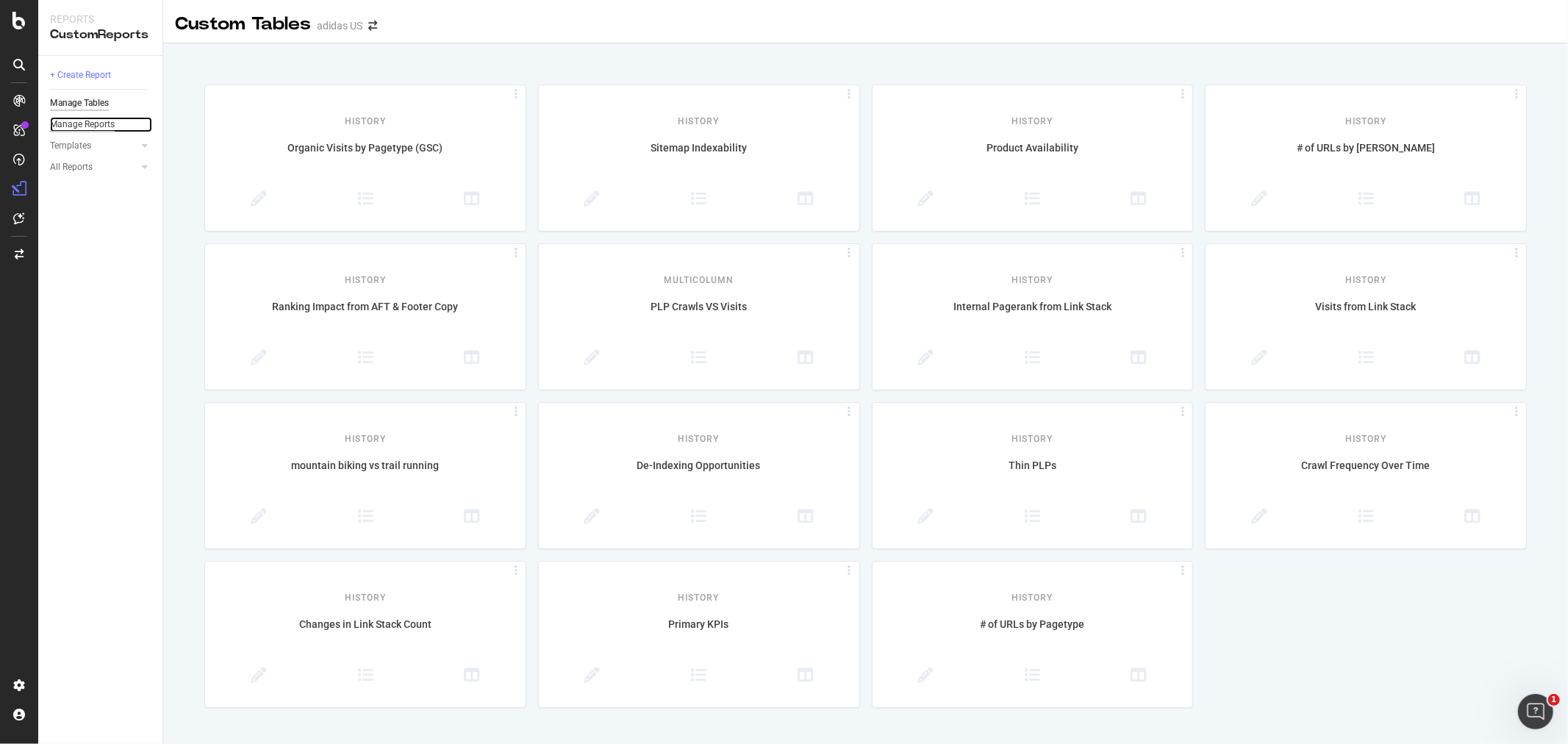
click at [106, 125] on div "Manage Reports" at bounding box center [82, 125] width 64 height 15
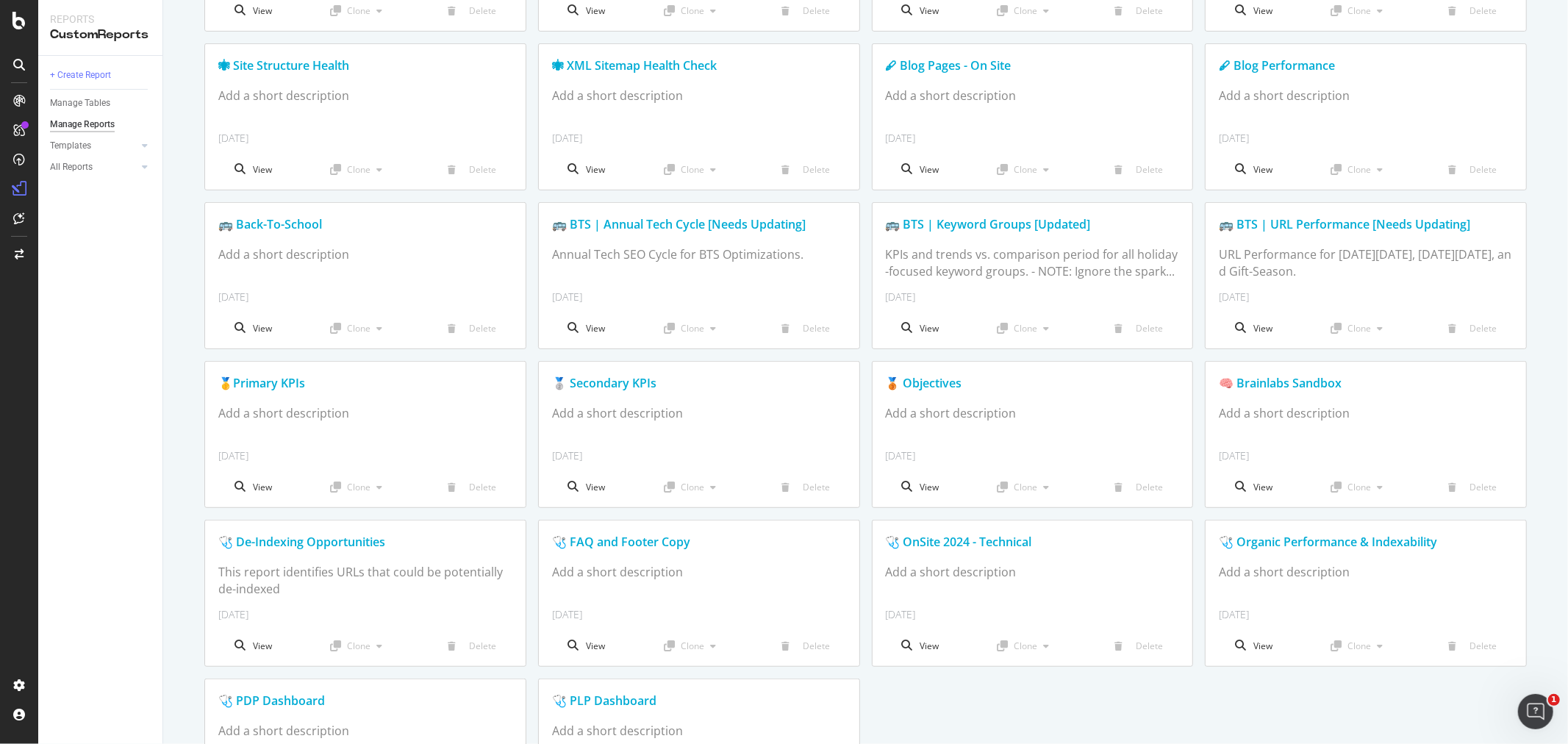
scroll to position [640, 0]
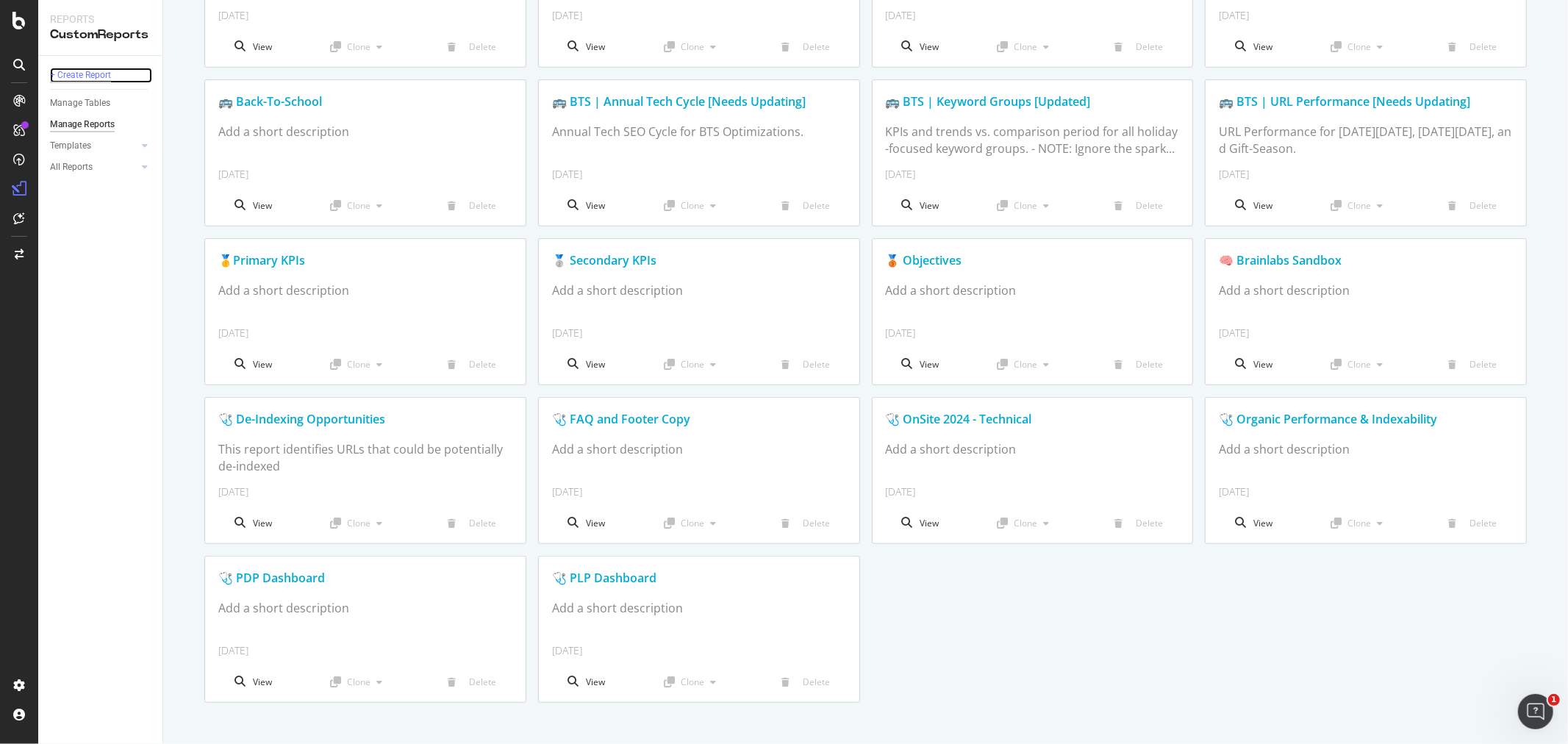
click at [53, 67] on div "+ Create Report" at bounding box center [81, 75] width 61 height 15
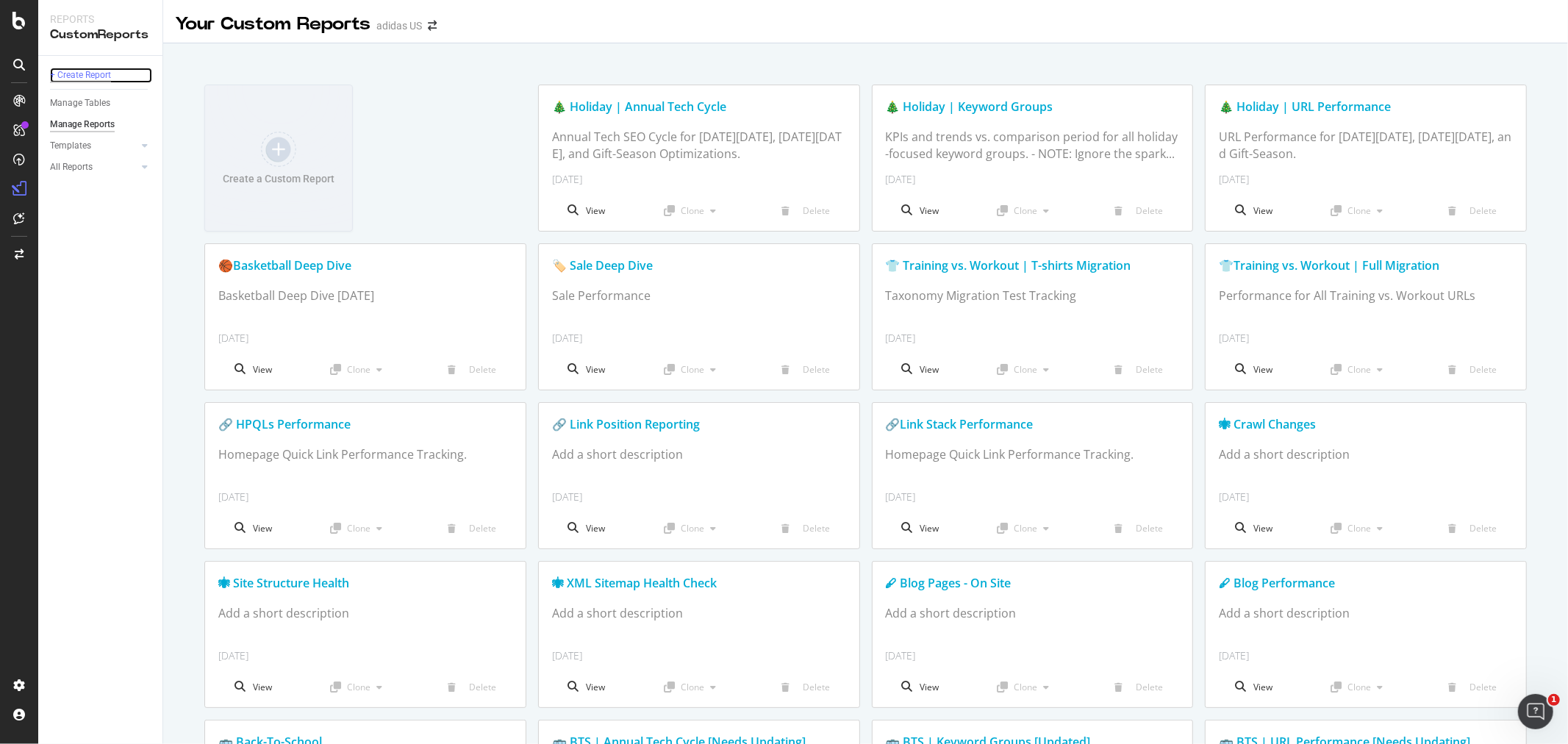
click at [105, 72] on div "+ Create Report" at bounding box center [81, 75] width 61 height 15
